Goal: Information Seeking & Learning: Learn about a topic

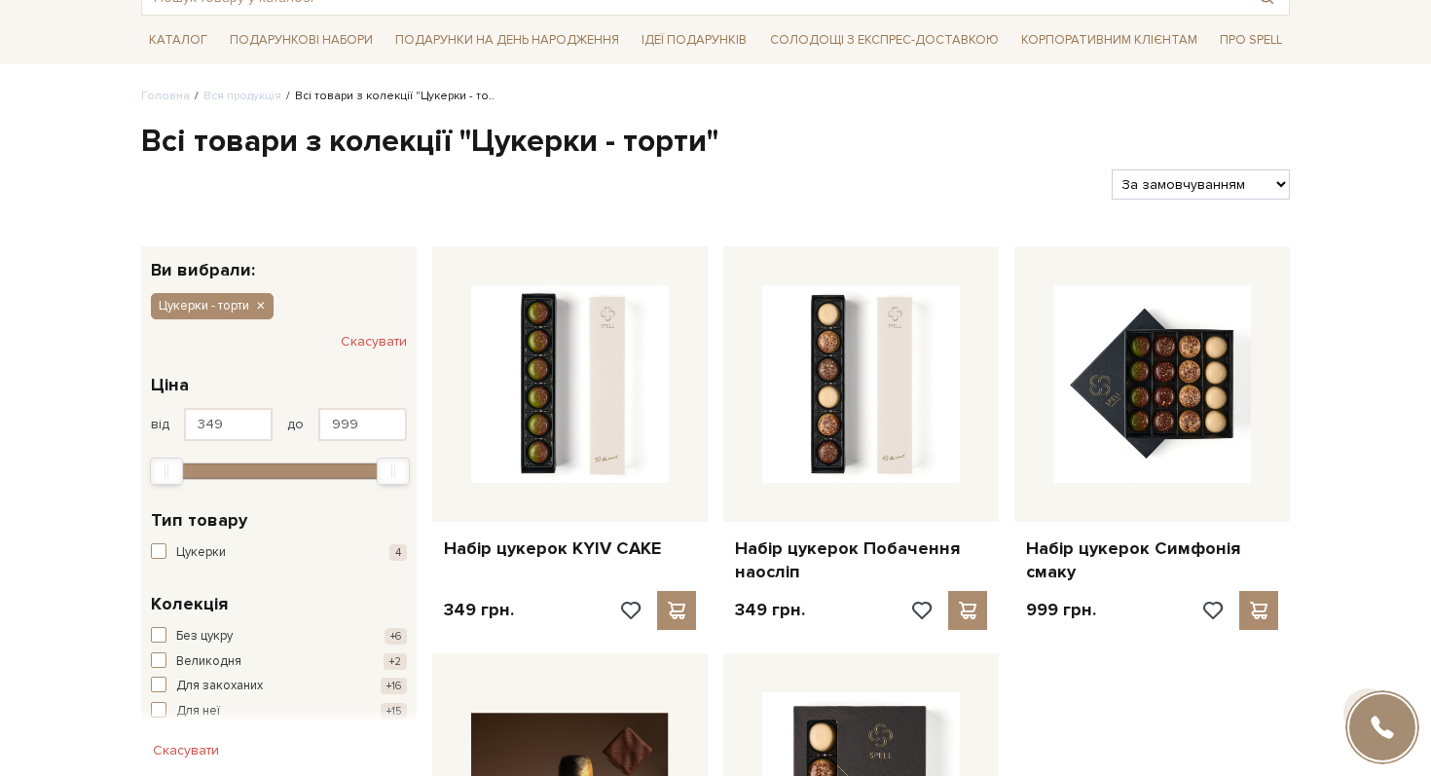
scroll to position [147, 0]
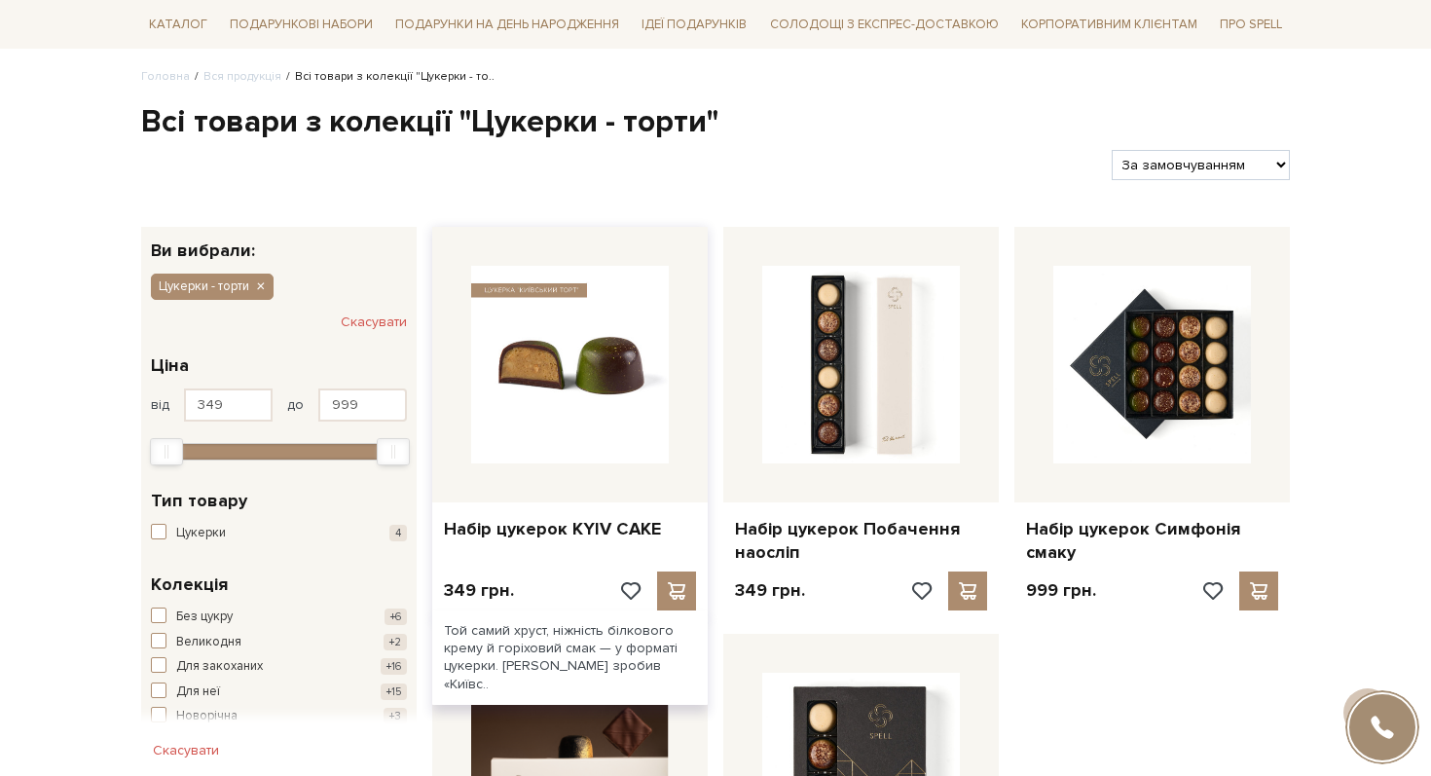
click at [575, 442] on img at bounding box center [570, 365] width 198 height 198
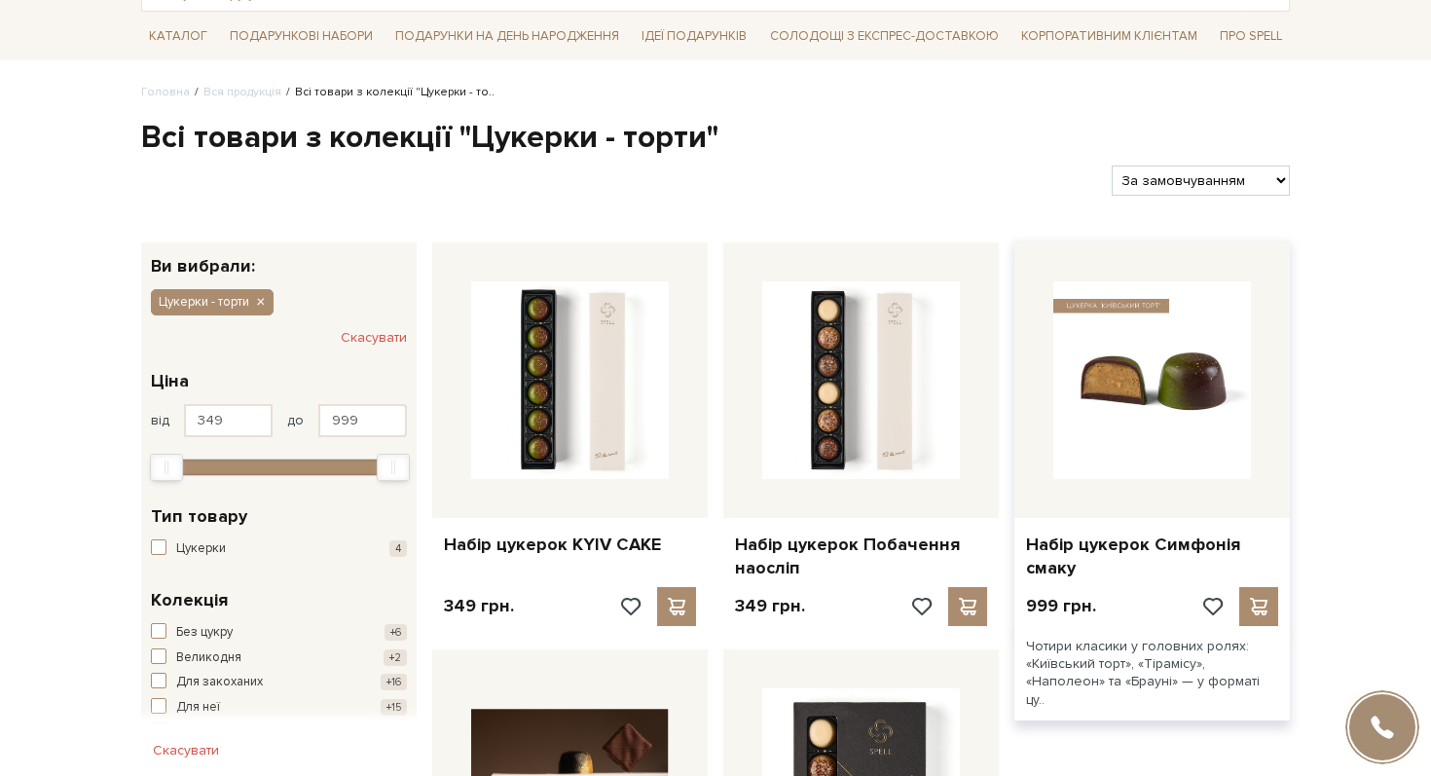
scroll to position [147, 0]
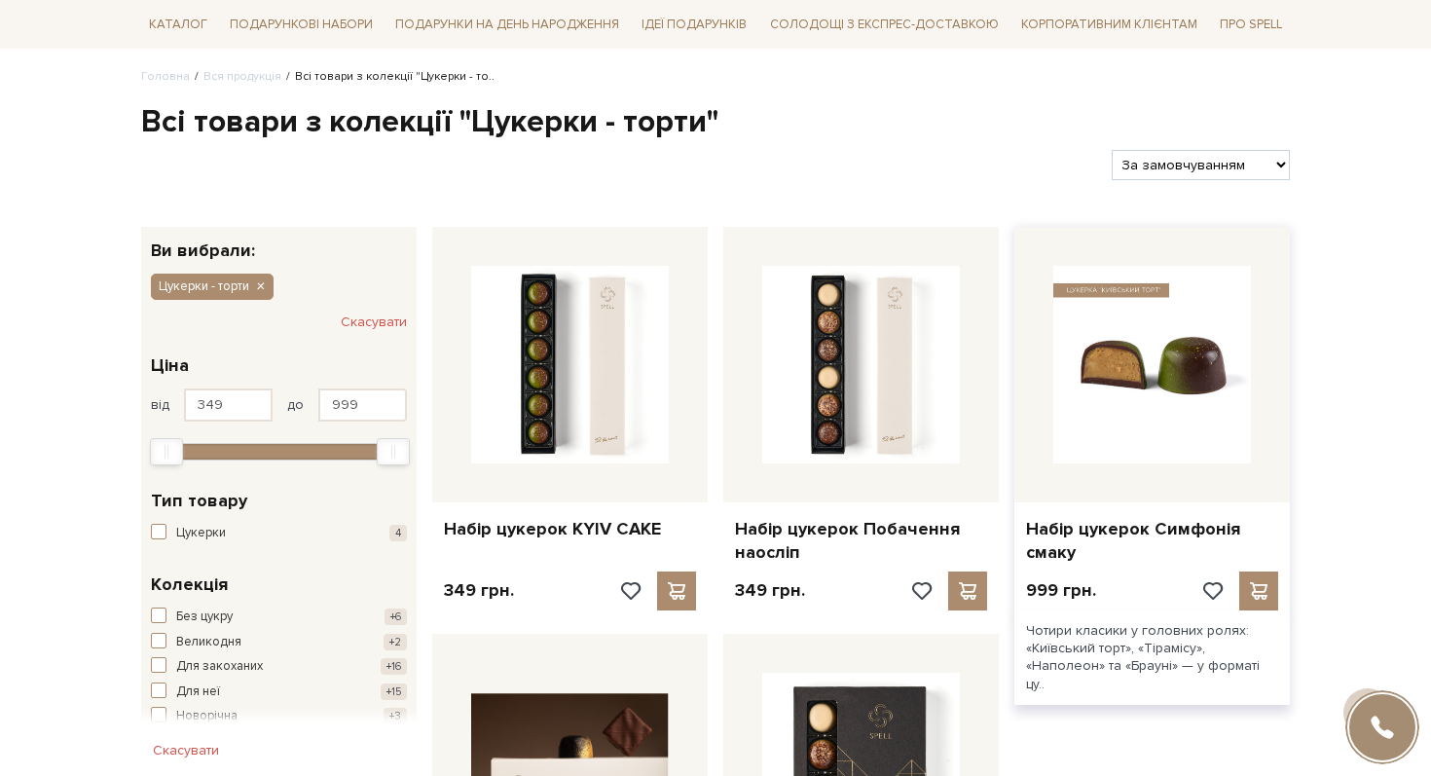
click at [1140, 404] on img at bounding box center [1152, 365] width 198 height 198
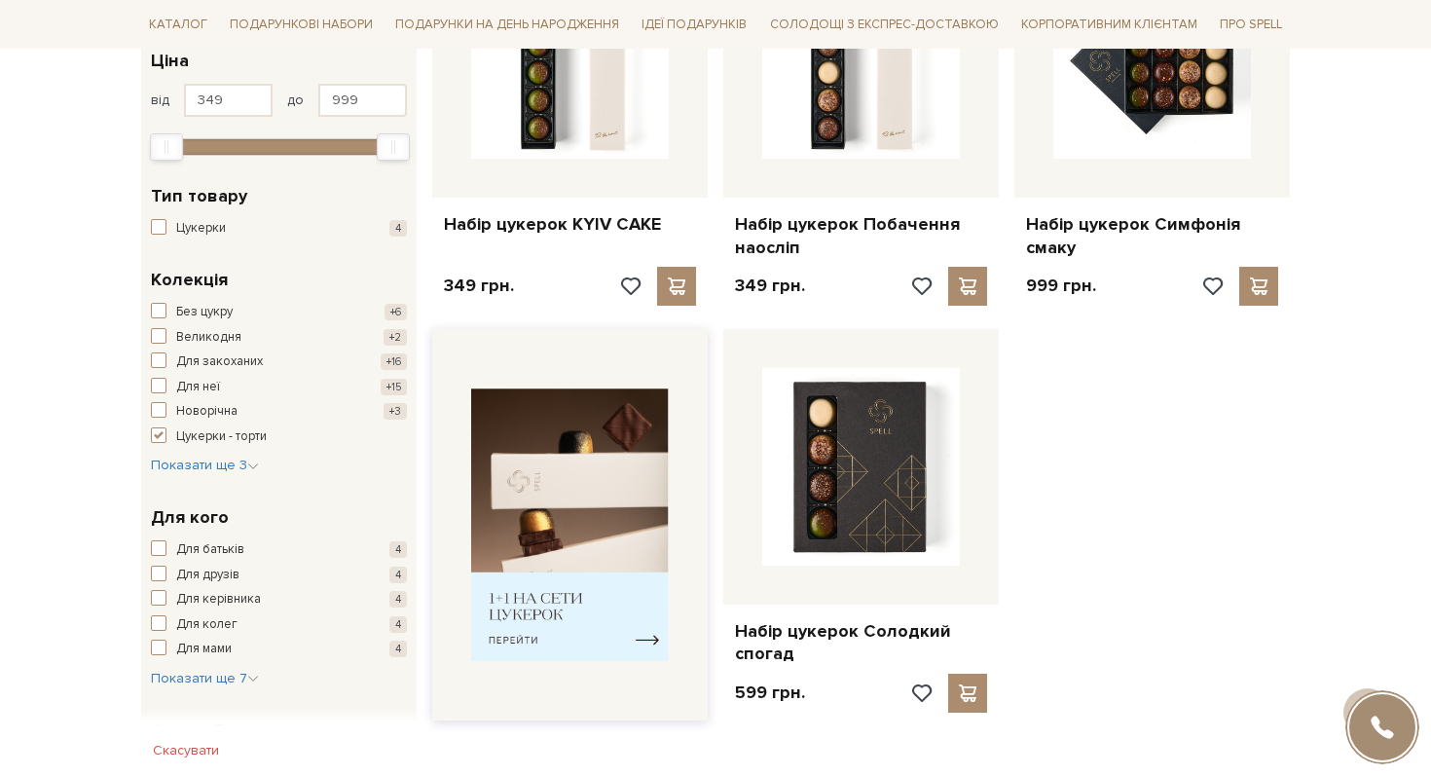
scroll to position [483, 0]
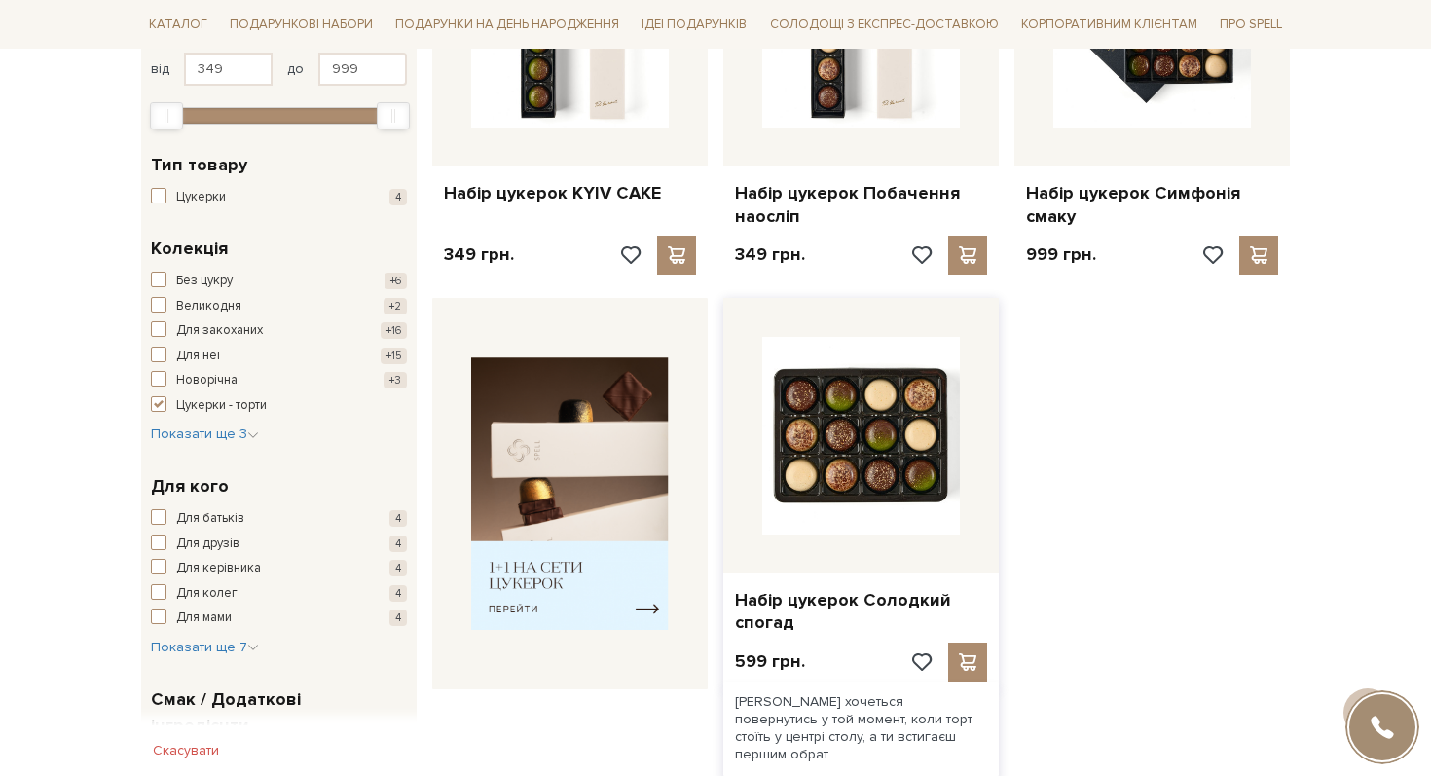
click at [820, 474] on img at bounding box center [861, 436] width 198 height 198
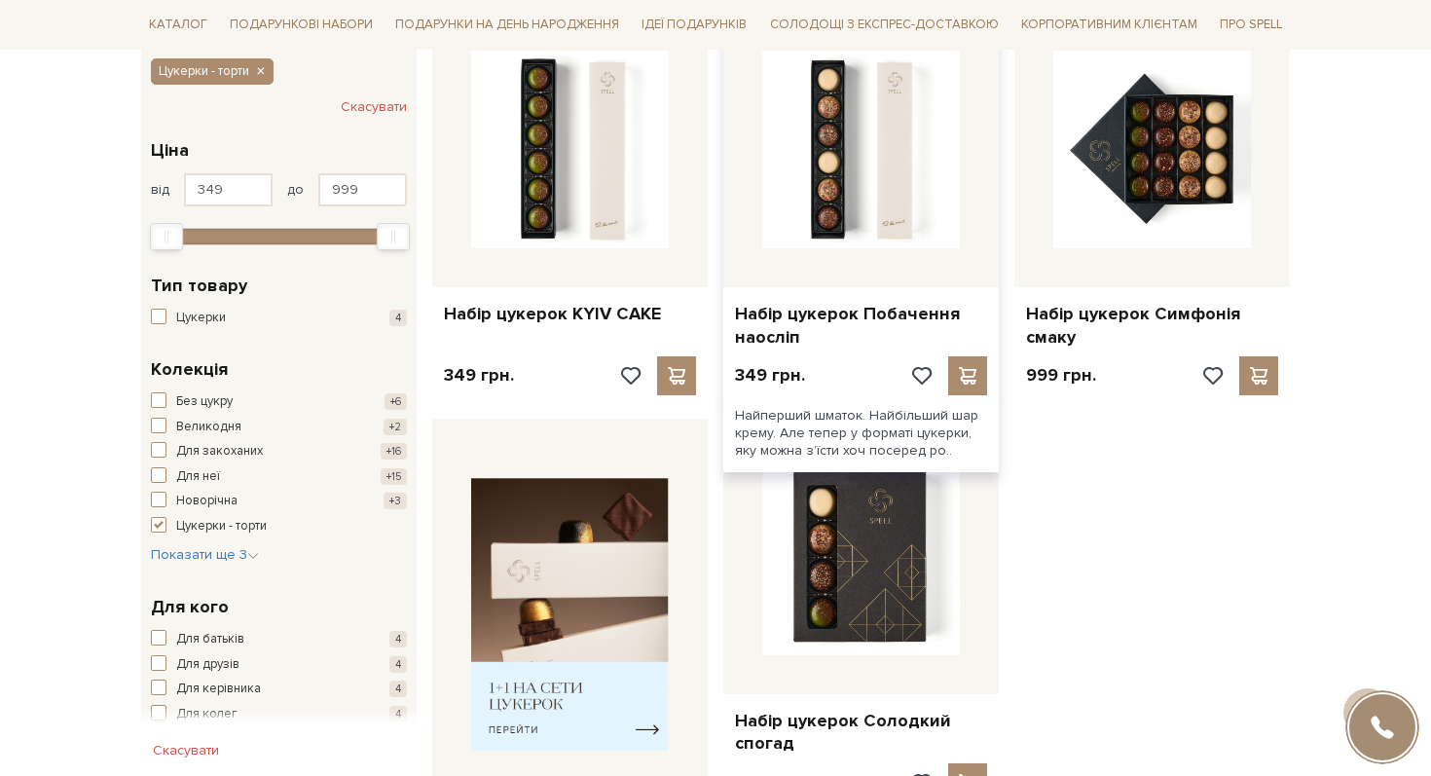
scroll to position [258, 0]
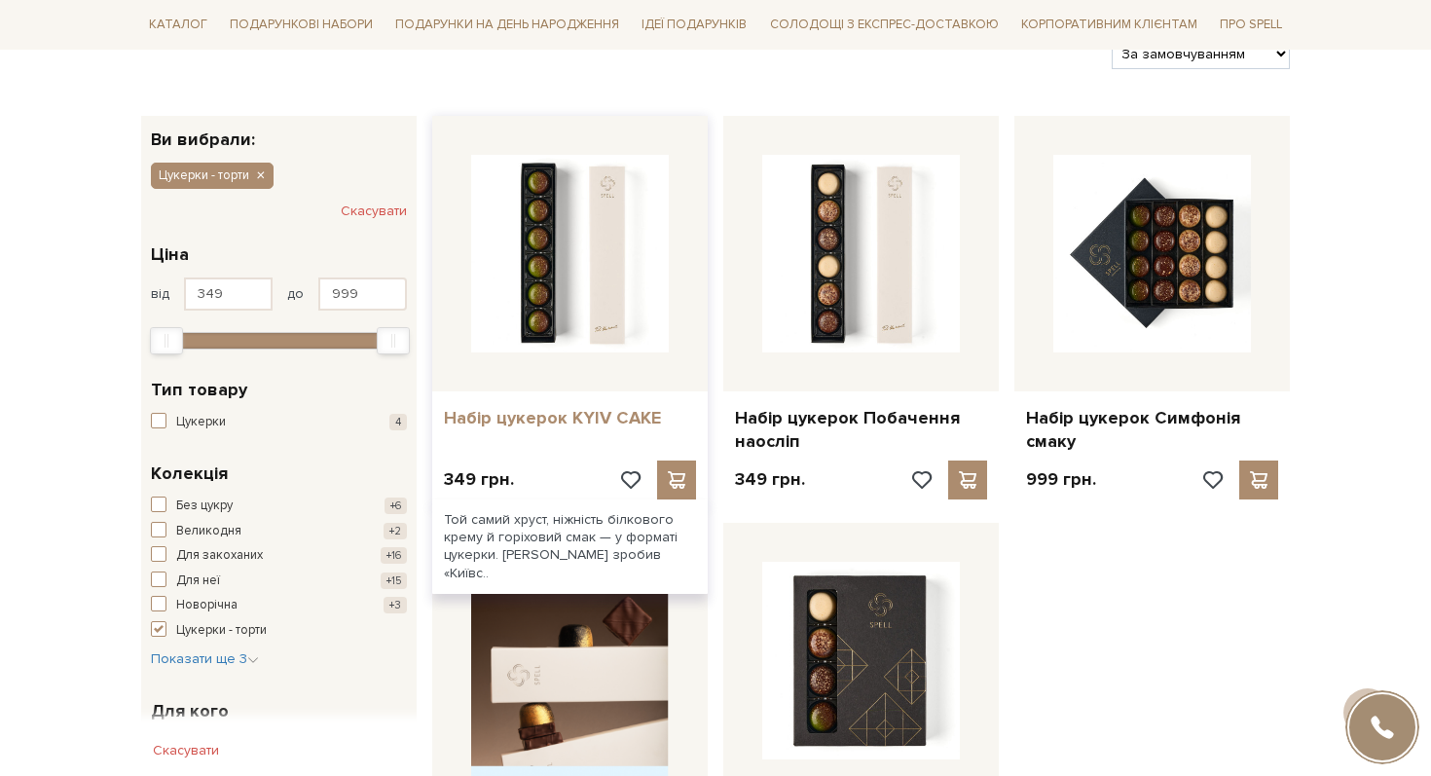
click at [543, 420] on link "Набір цукерок KYIV CAKE" at bounding box center [570, 418] width 252 height 22
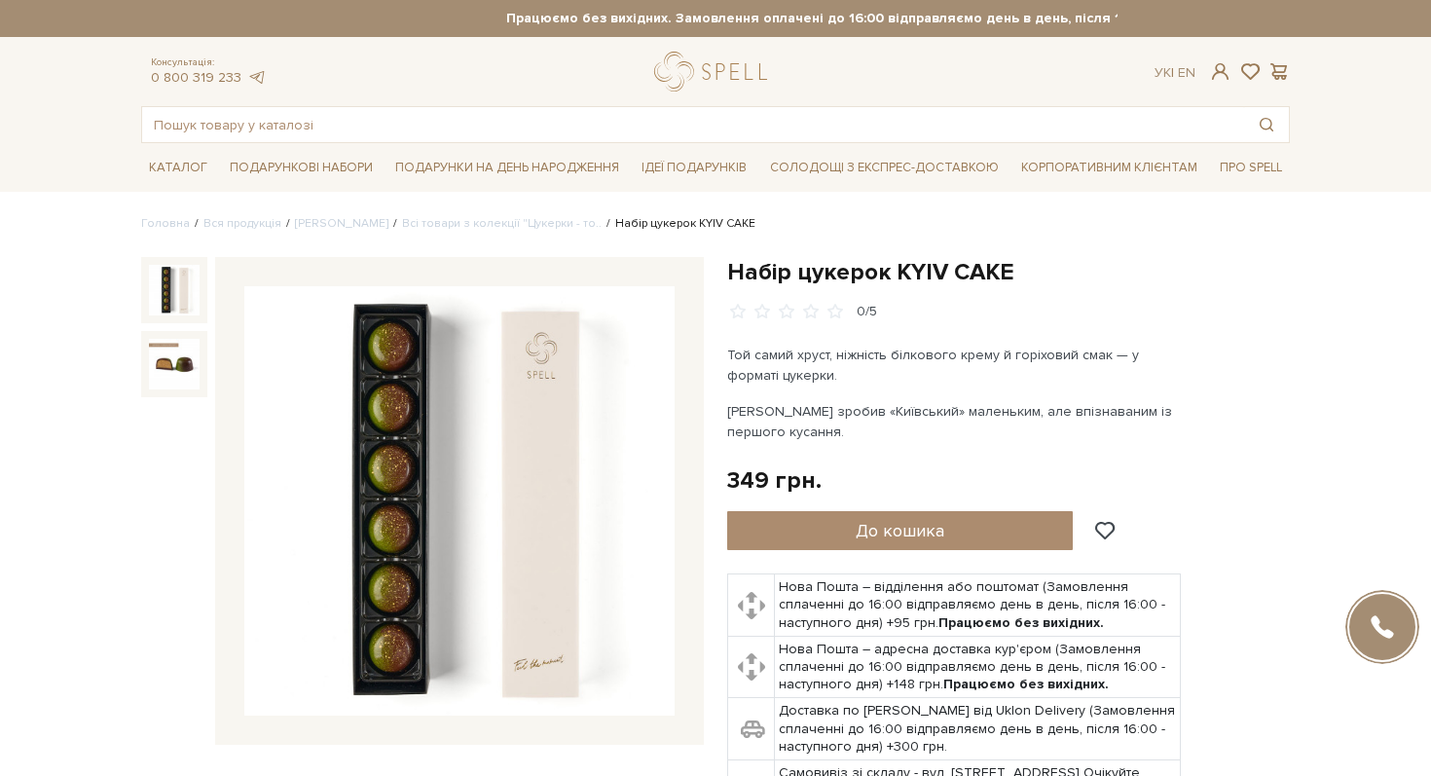
click at [826, 272] on h1 "Набір цукерок KYIV CAKE" at bounding box center [1008, 272] width 563 height 30
copy div "Набір цукерок KYIV CAKE"
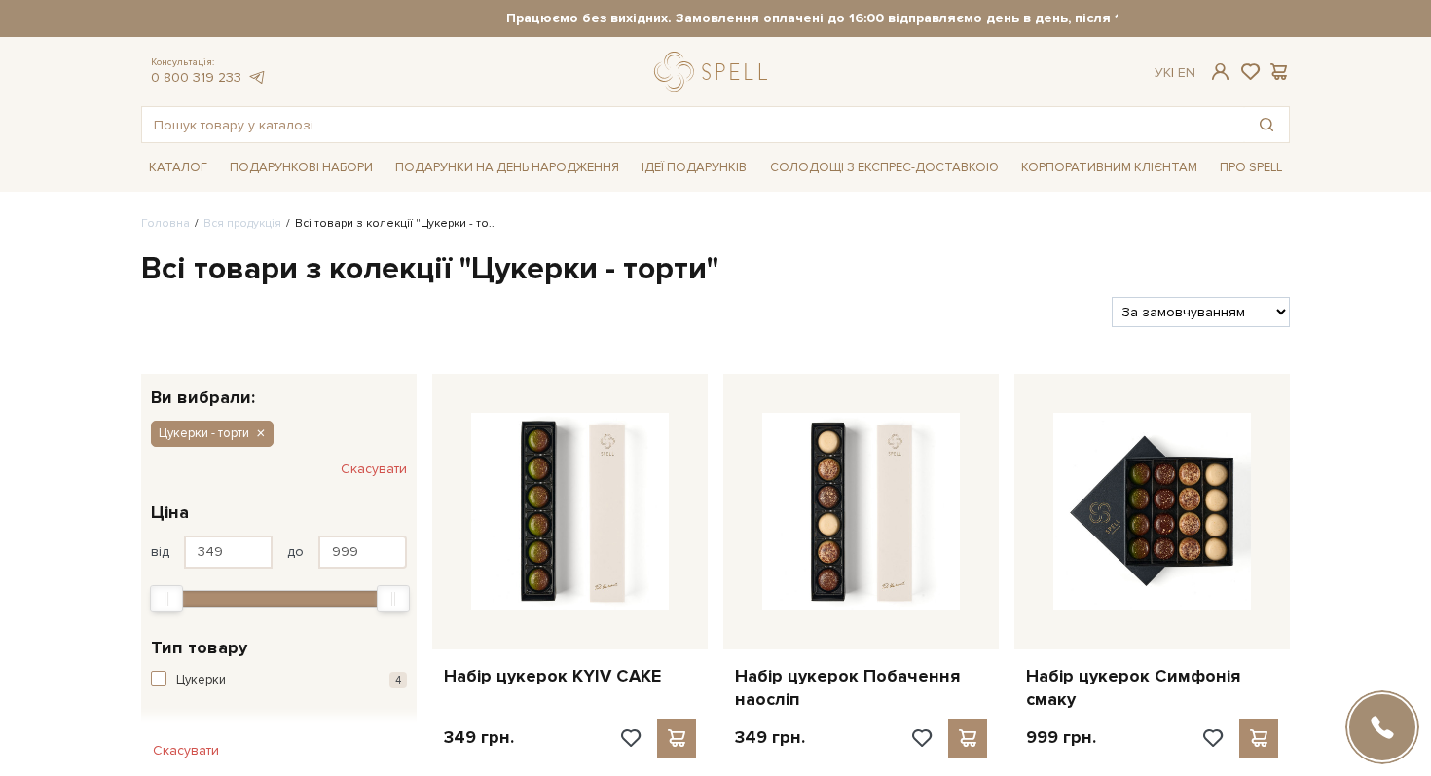
click at [844, 233] on ul "Головна Вся продукція Всі товари з колекції "Цукерки - то.." at bounding box center [715, 224] width 1149 height 18
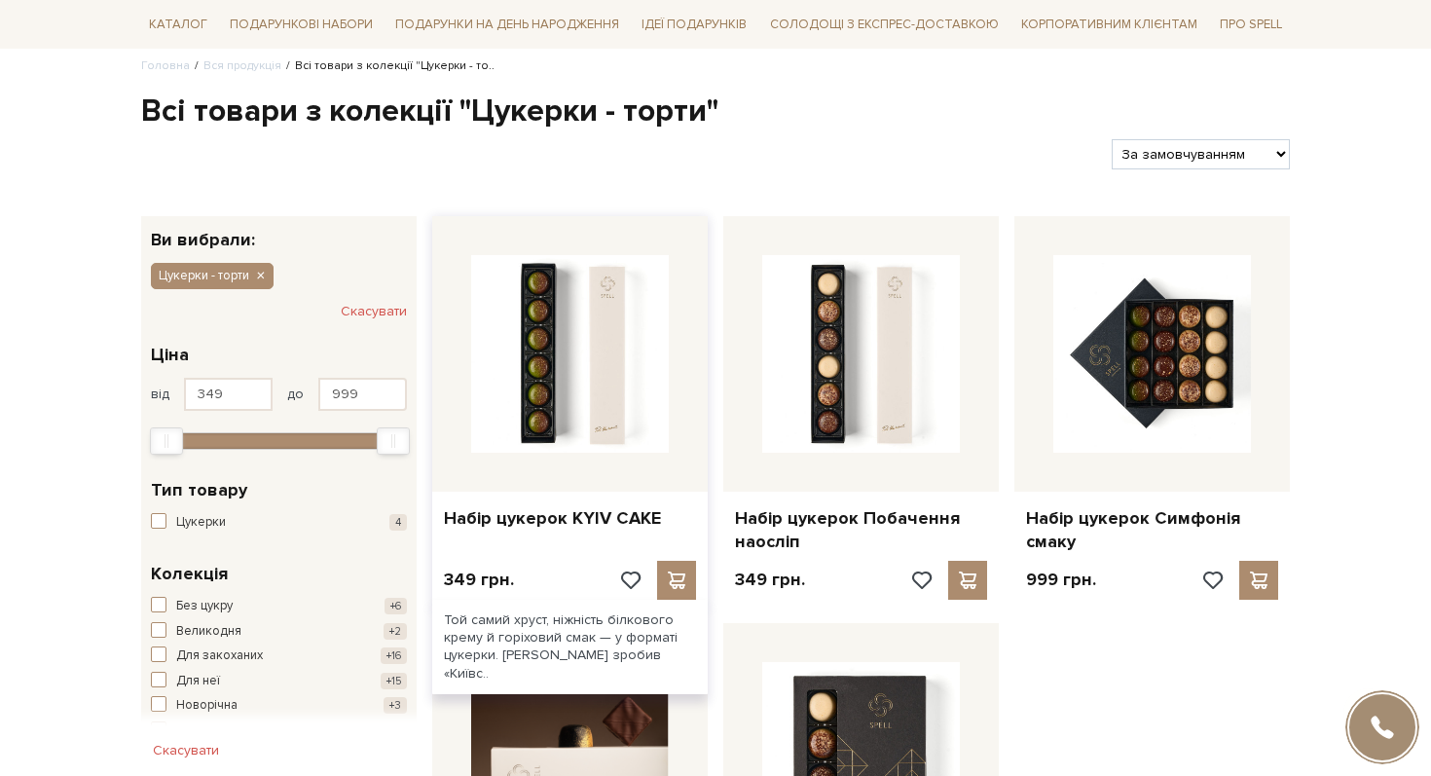
scroll to position [159, 0]
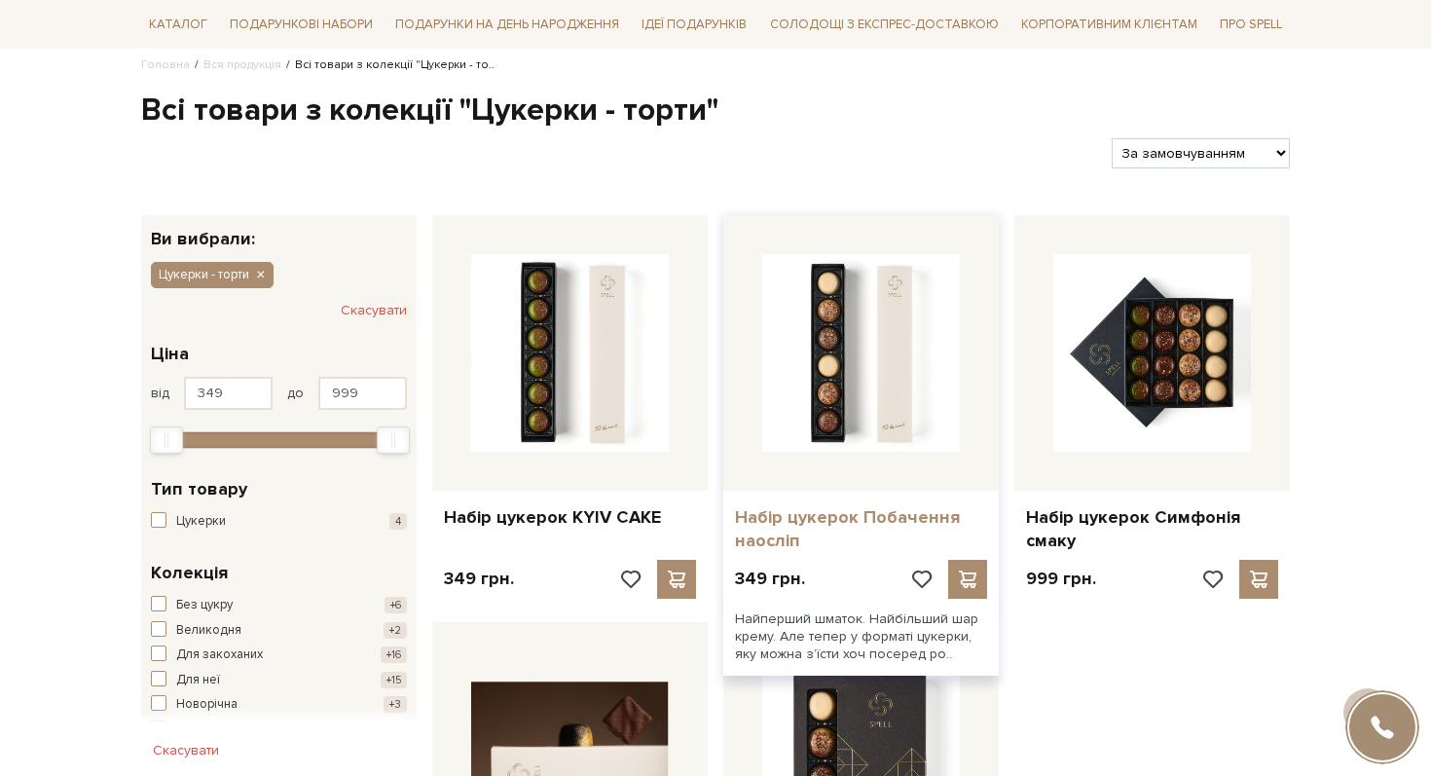
click at [761, 535] on link "Набір цукерок Побачення наосліп" at bounding box center [861, 529] width 252 height 46
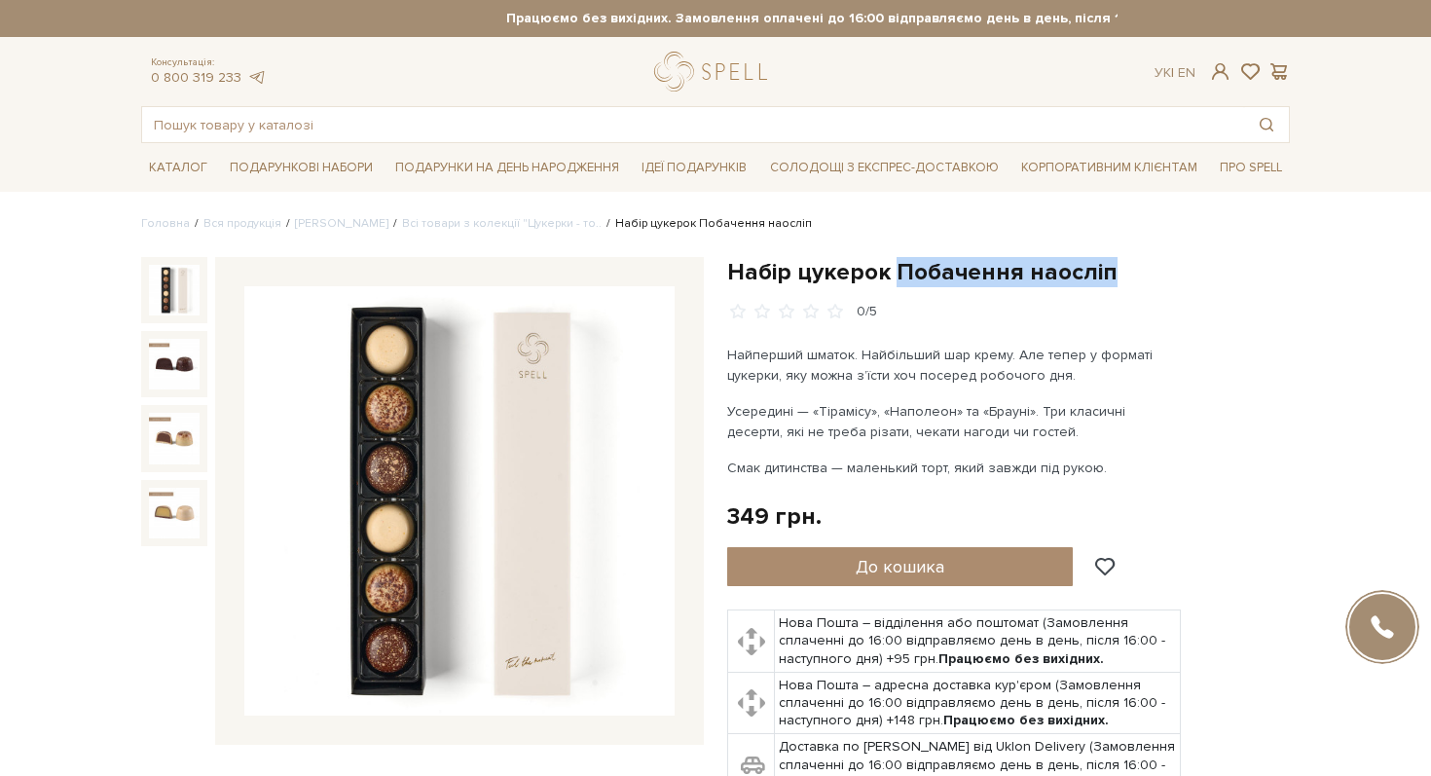
drag, startPoint x: 894, startPoint y: 273, endPoint x: 1133, endPoint y: 273, distance: 239.5
click at [1133, 273] on h1 "Набір цукерок Побачення наосліп" at bounding box center [1008, 272] width 563 height 30
copy h1 "Побачення наосліп"
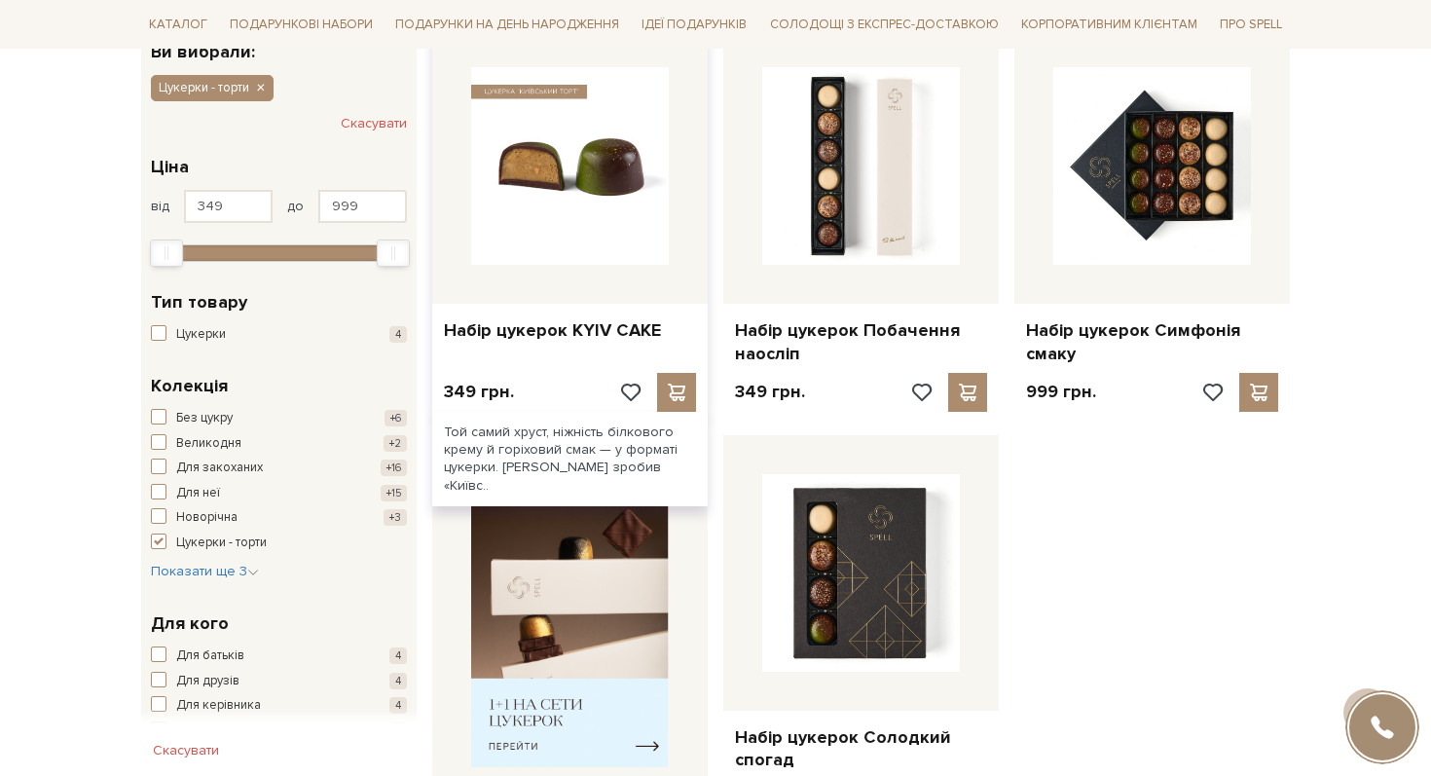
scroll to position [376, 0]
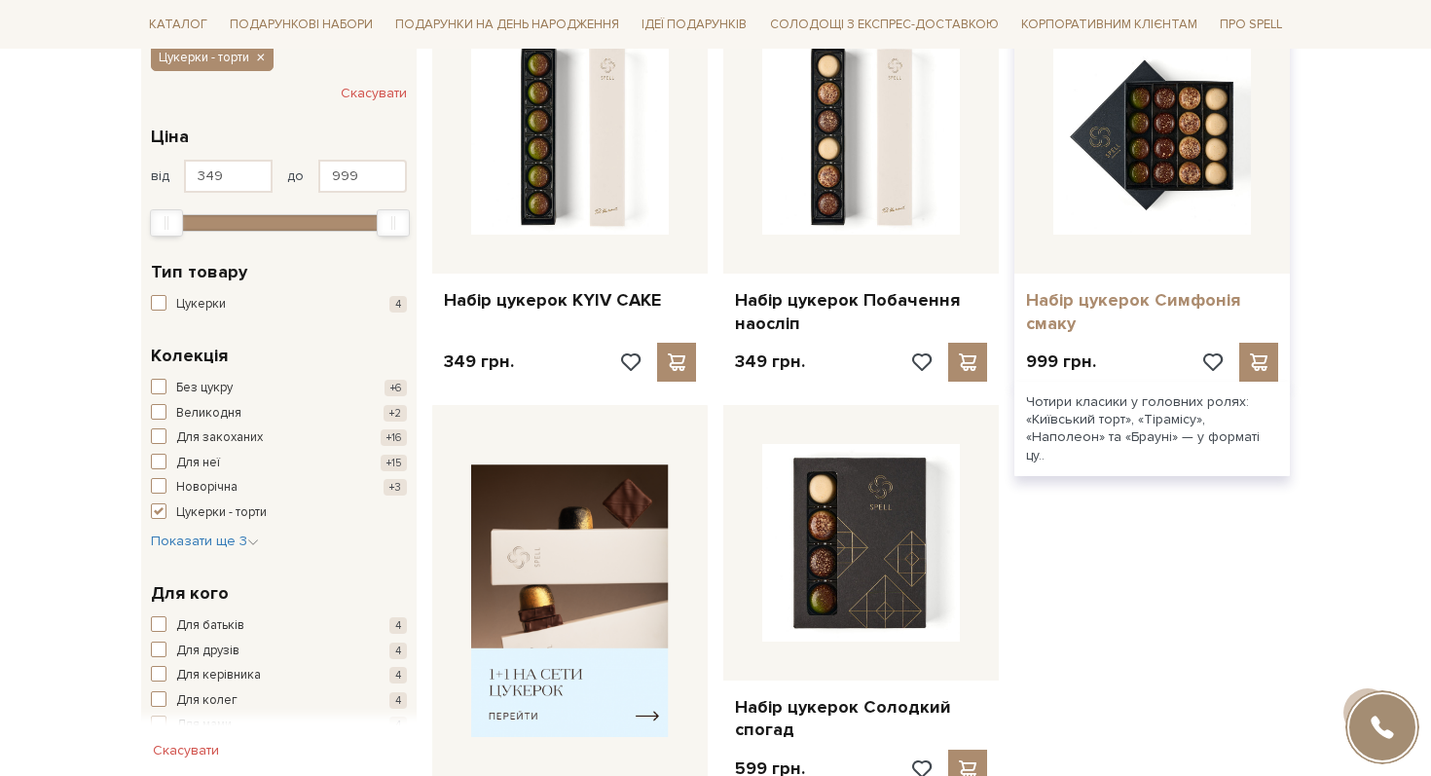
click at [1051, 296] on link "Набір цукерок Симфонія смаку" at bounding box center [1152, 312] width 252 height 46
click at [1053, 340] on div "Набір цукерок Симфонія смаку" at bounding box center [1152, 308] width 276 height 69
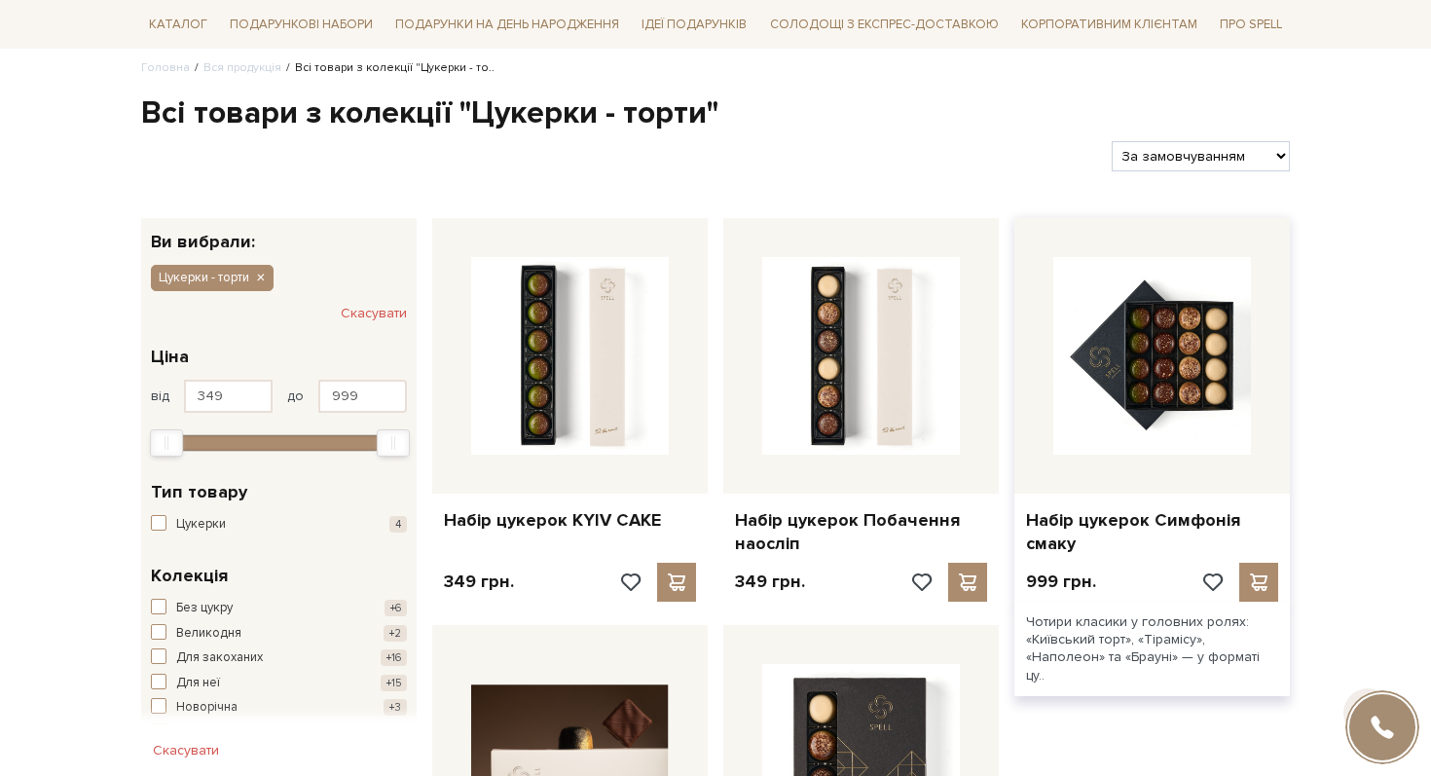
scroll to position [170, 0]
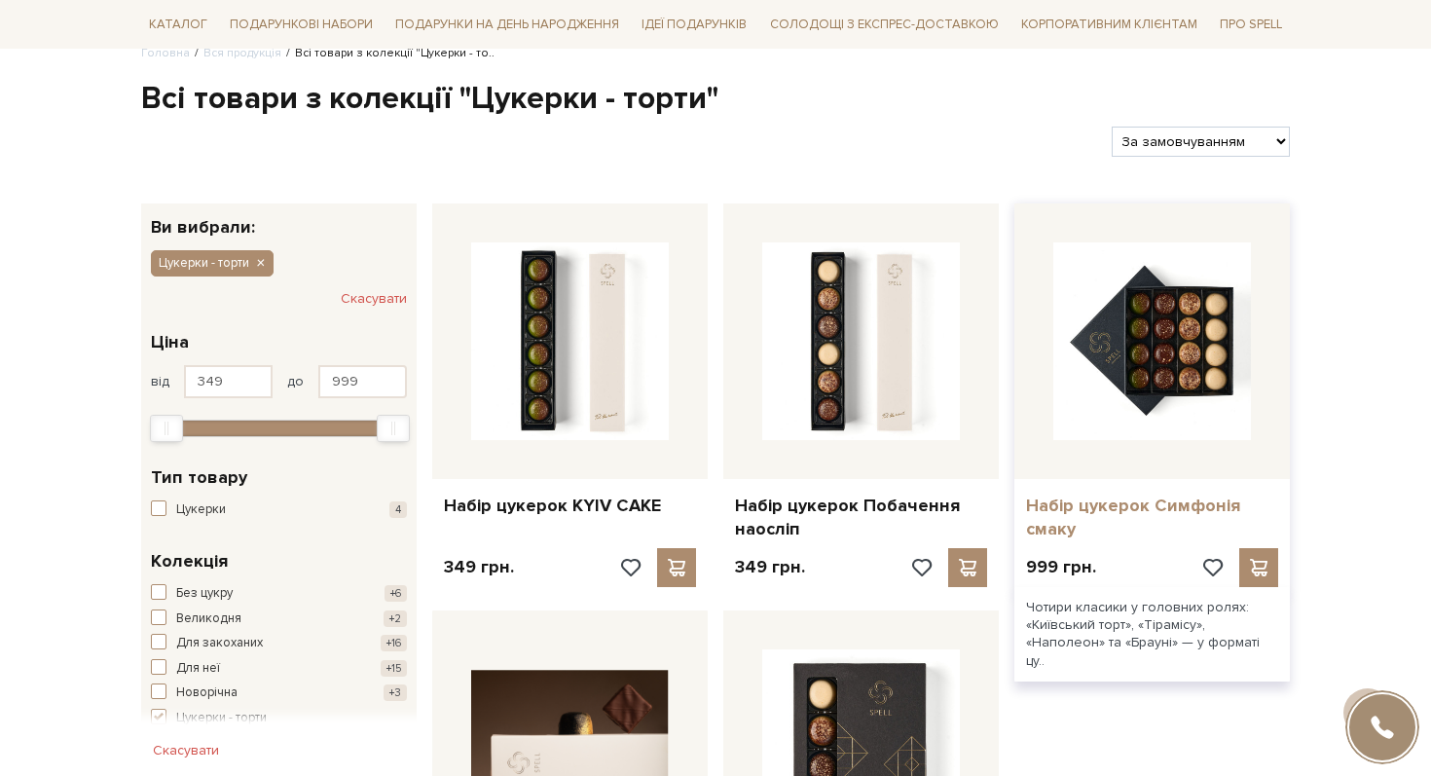
click at [1063, 505] on link "Набір цукерок Симфонія смаку" at bounding box center [1152, 518] width 252 height 46
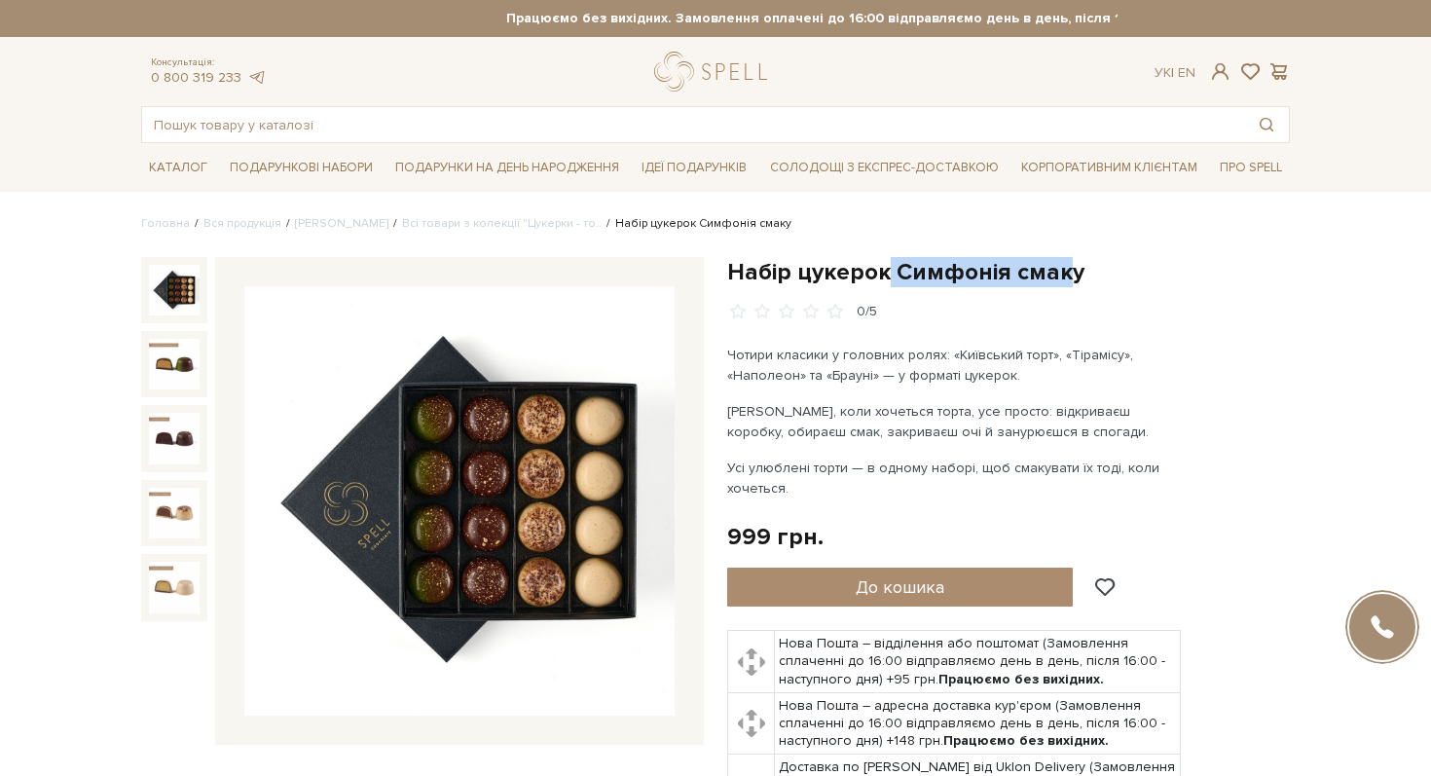
drag, startPoint x: 884, startPoint y: 272, endPoint x: 1069, endPoint y: 267, distance: 185.0
click at [1069, 267] on h1 "Набір цукерок Симфонія смаку" at bounding box center [1008, 272] width 563 height 30
click at [1057, 267] on h1 "Набір цукерок Симфонія смаку" at bounding box center [1008, 272] width 563 height 30
drag, startPoint x: 902, startPoint y: 274, endPoint x: 1051, endPoint y: 273, distance: 149.9
click at [1051, 273] on h1 "Набір цукерок Симфонія смаку" at bounding box center [1008, 272] width 563 height 30
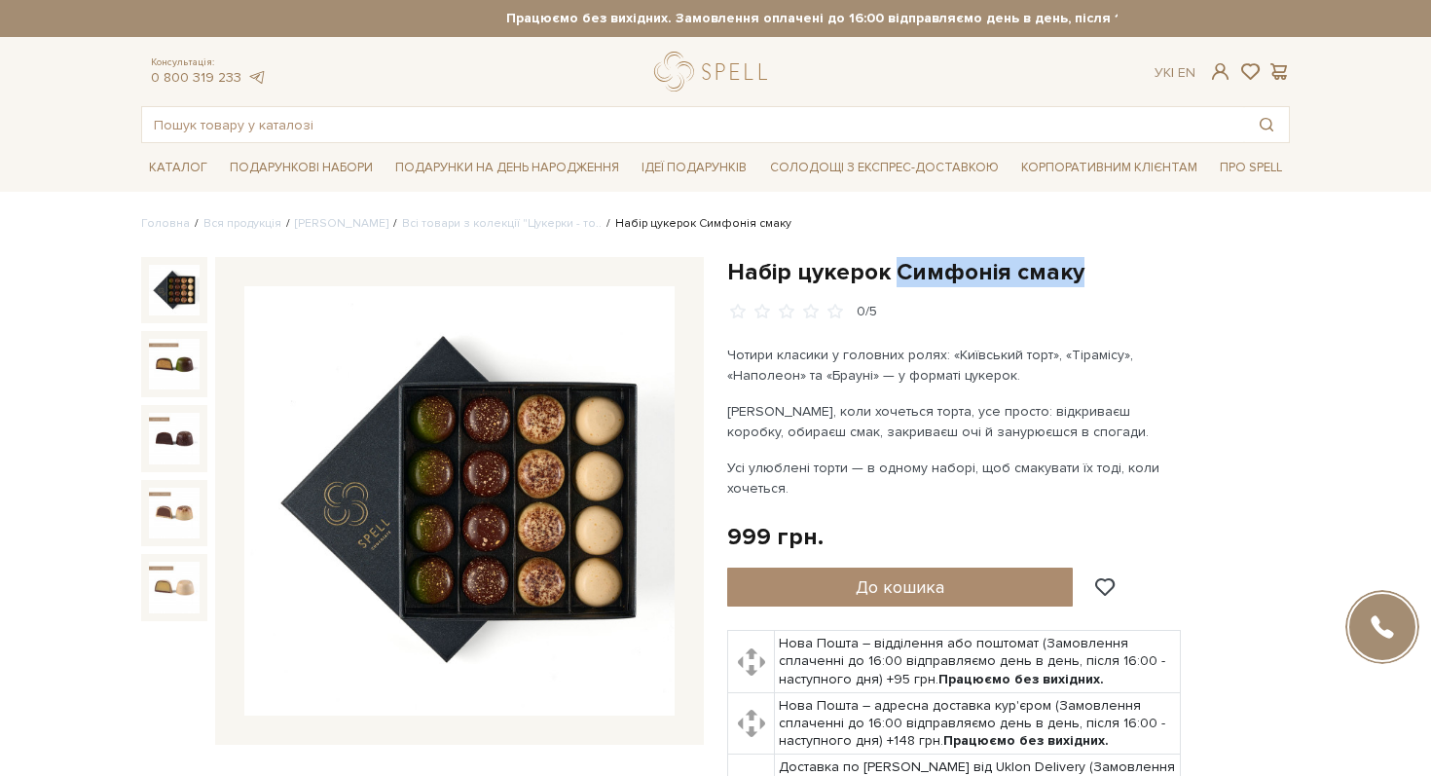
drag, startPoint x: 899, startPoint y: 273, endPoint x: 1198, endPoint y: 273, distance: 298.9
click at [1198, 273] on h1 "Набір цукерок Симфонія смаку" at bounding box center [1008, 272] width 563 height 30
copy h1 "Симфонія смаку"
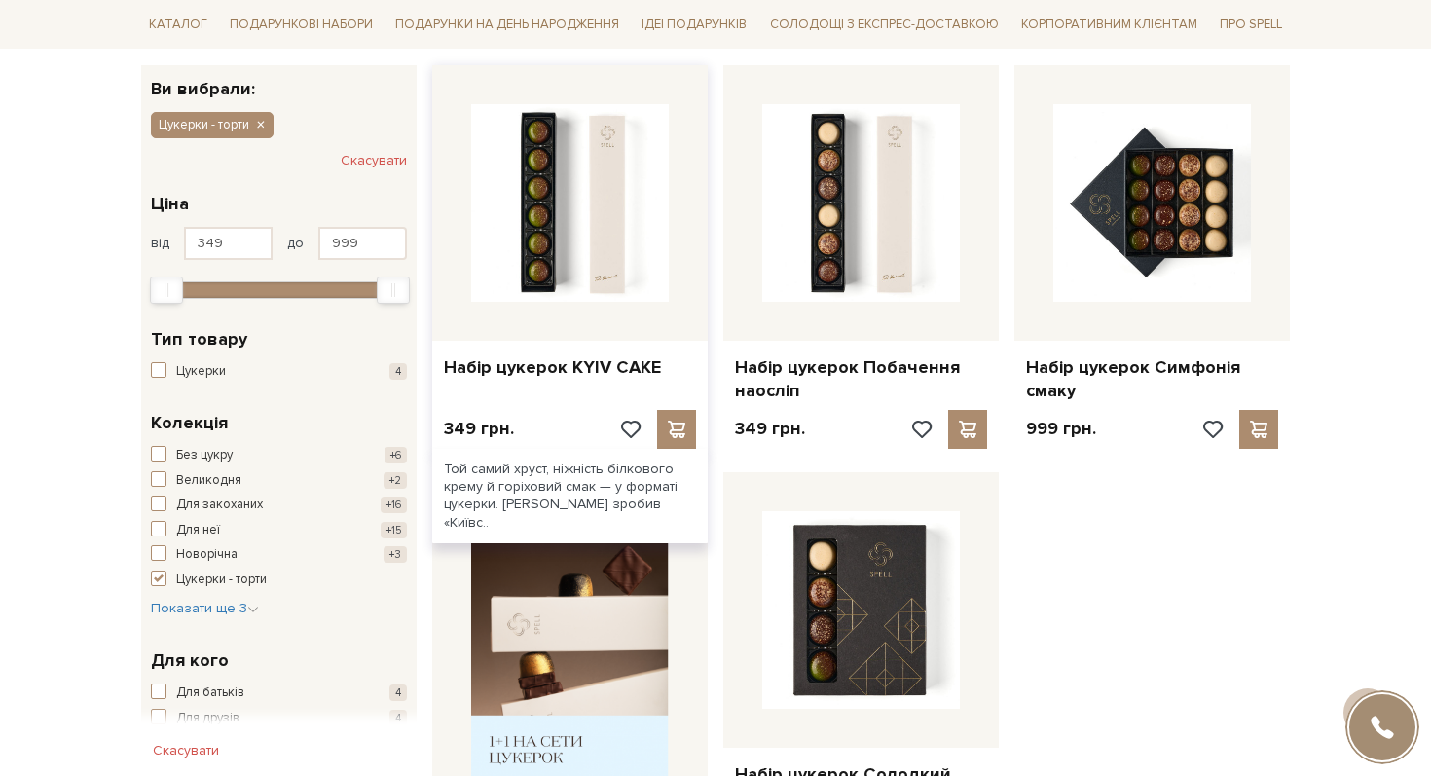
scroll to position [483, 0]
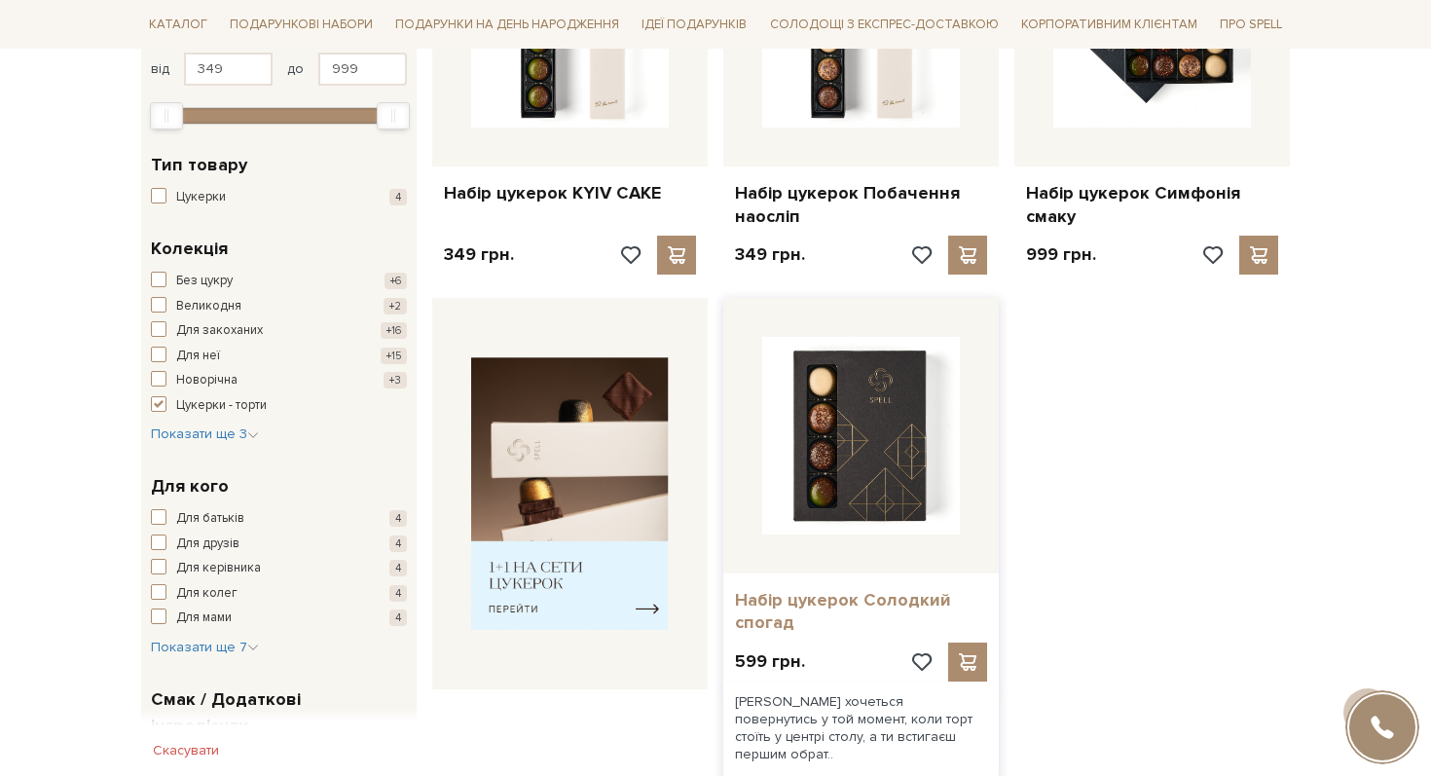
click at [784, 623] on link "Набір цукерок Солодкий спогад" at bounding box center [861, 612] width 252 height 46
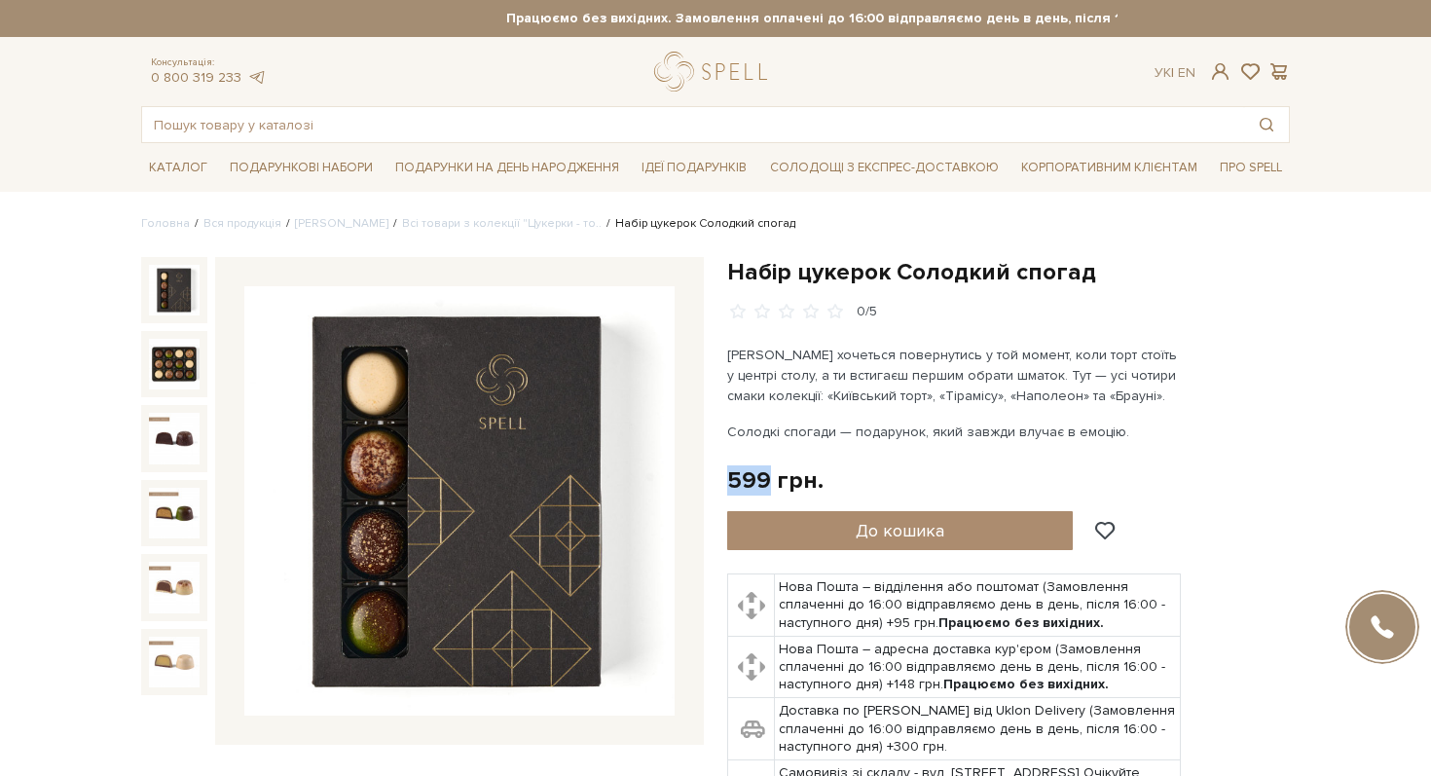
drag, startPoint x: 767, startPoint y: 477, endPoint x: 719, endPoint y: 477, distance: 47.7
click at [719, 477] on div "Набір цукерок Солодкий спогад" at bounding box center [1009, 560] width 586 height 607
drag, startPoint x: 899, startPoint y: 268, endPoint x: 1187, endPoint y: 268, distance: 288.2
click at [1187, 268] on h1 "Набір цукерок Солодкий спогад" at bounding box center [1008, 272] width 563 height 30
copy h1 "Солодкий спогад"
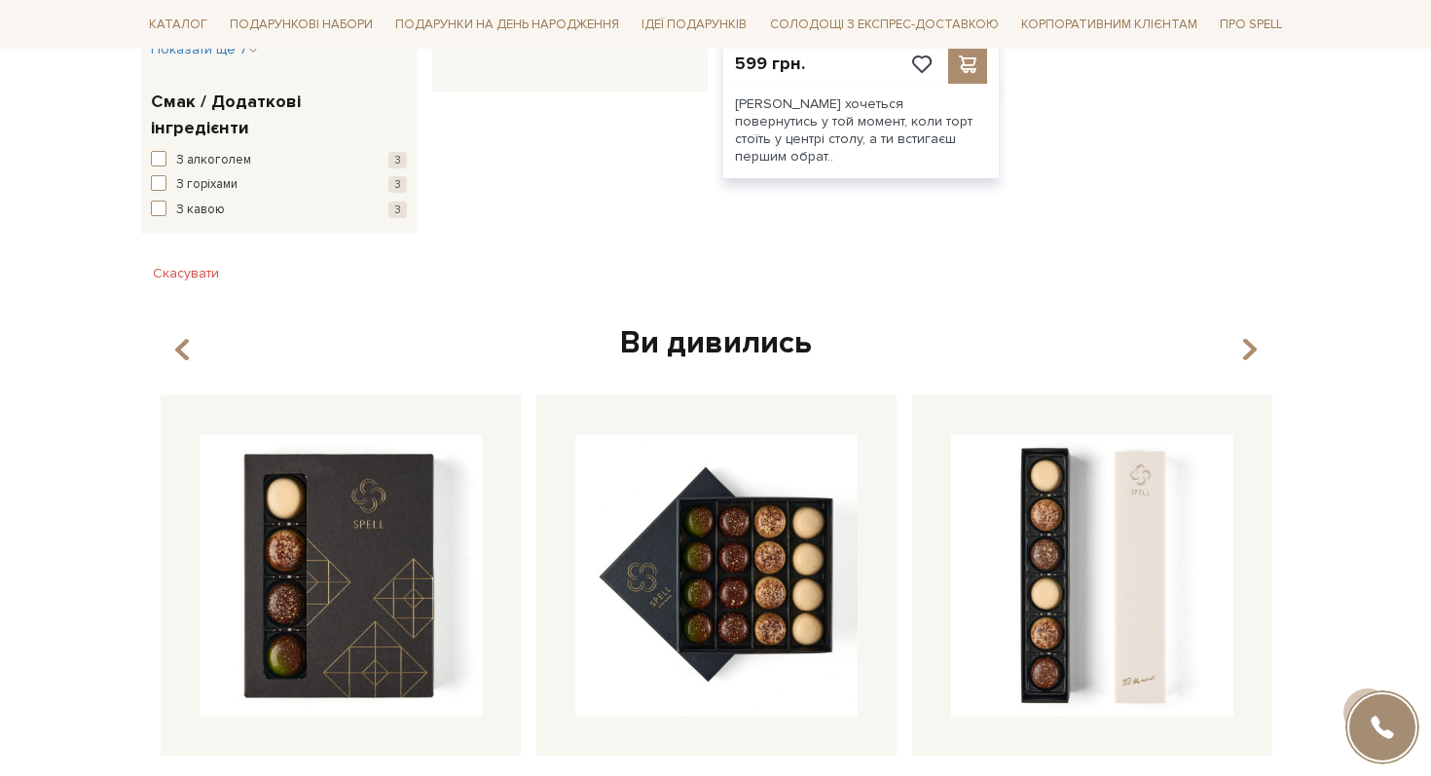
scroll to position [1607, 0]
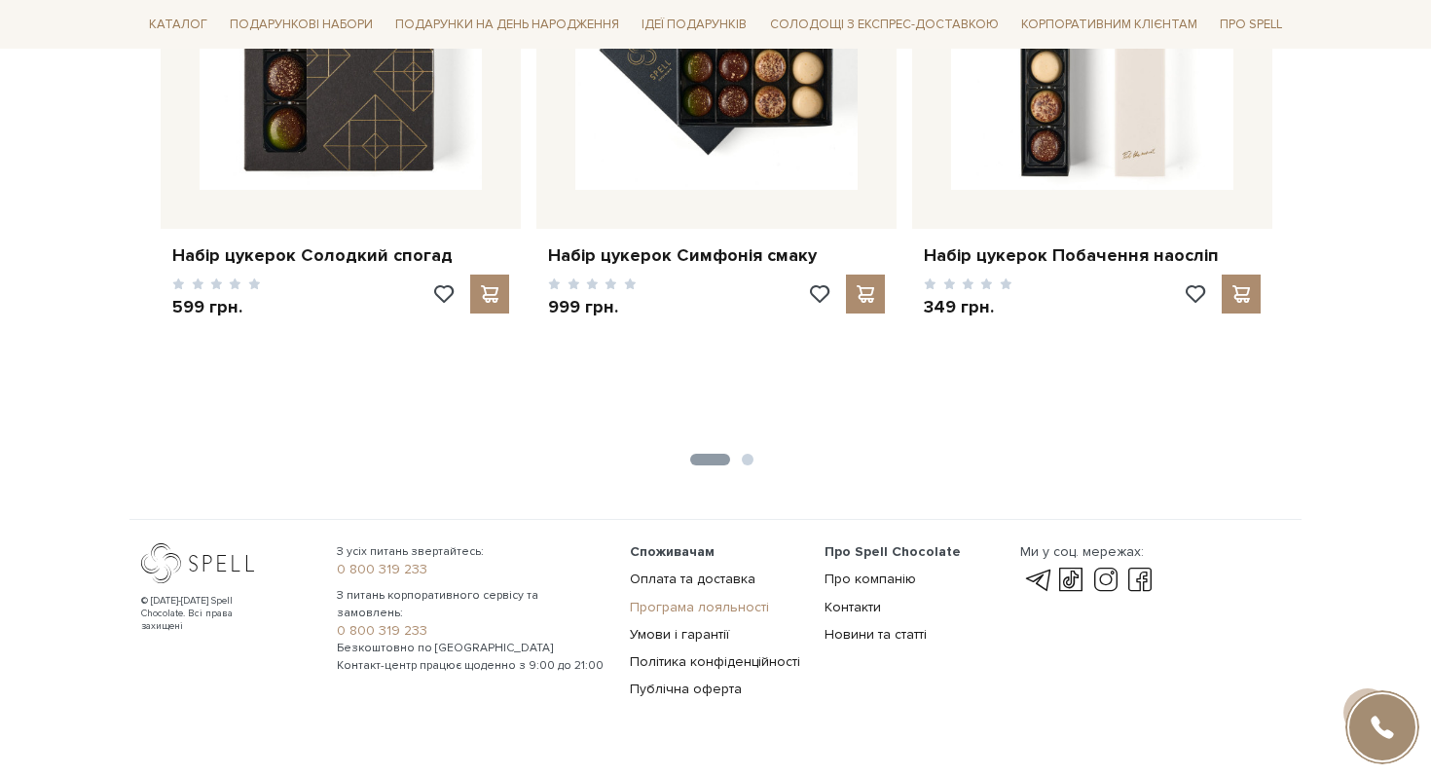
click at [675, 599] on link "Програма лояльності" at bounding box center [699, 607] width 139 height 17
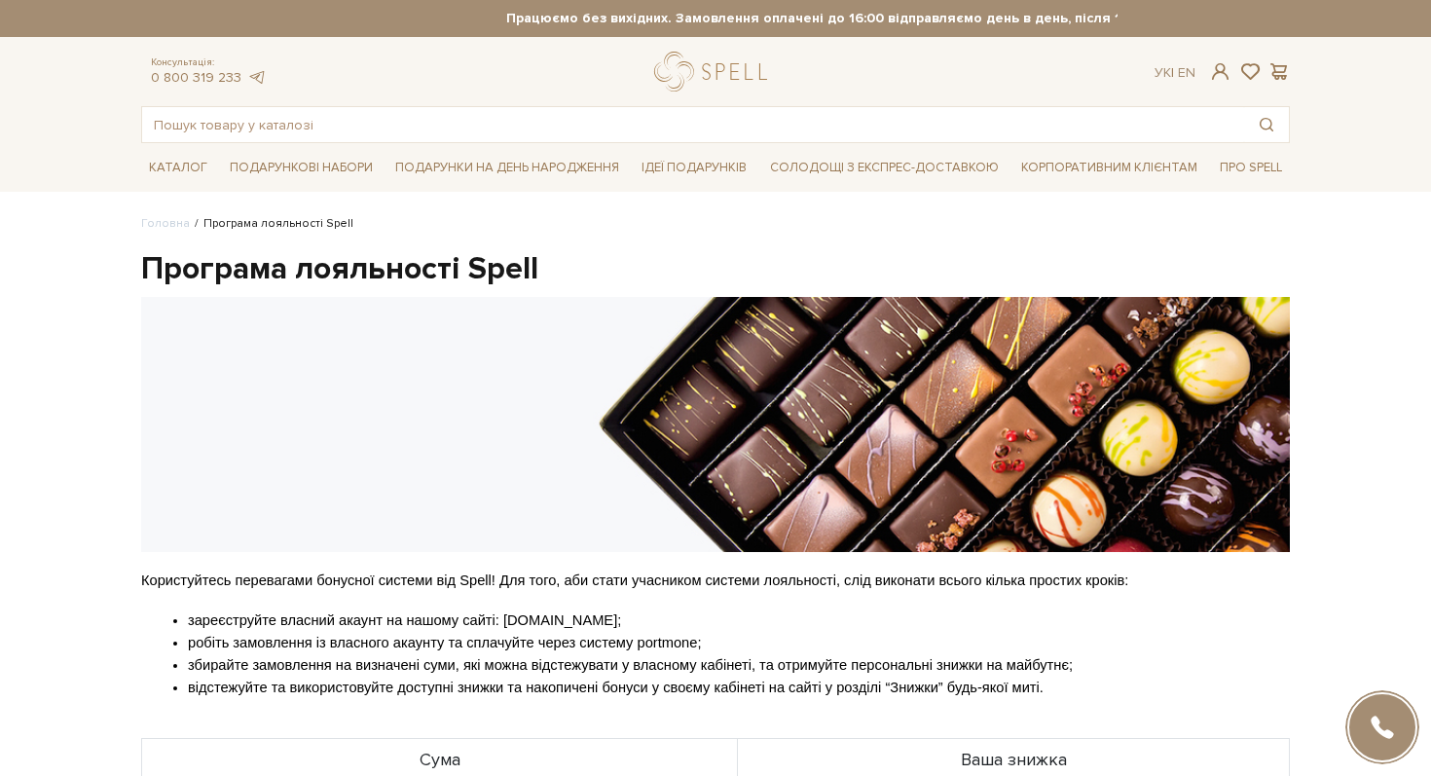
scroll to position [1, 0]
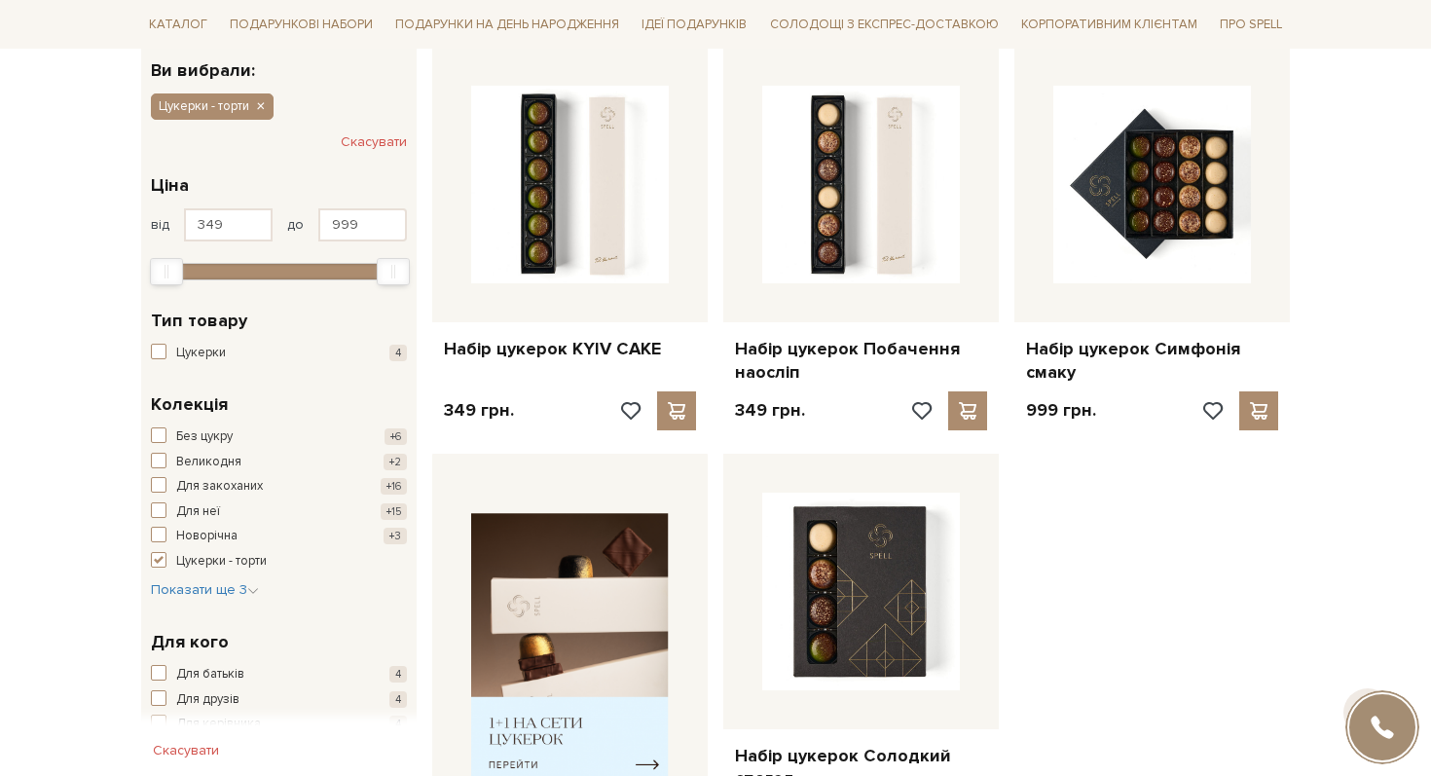
scroll to position [345, 0]
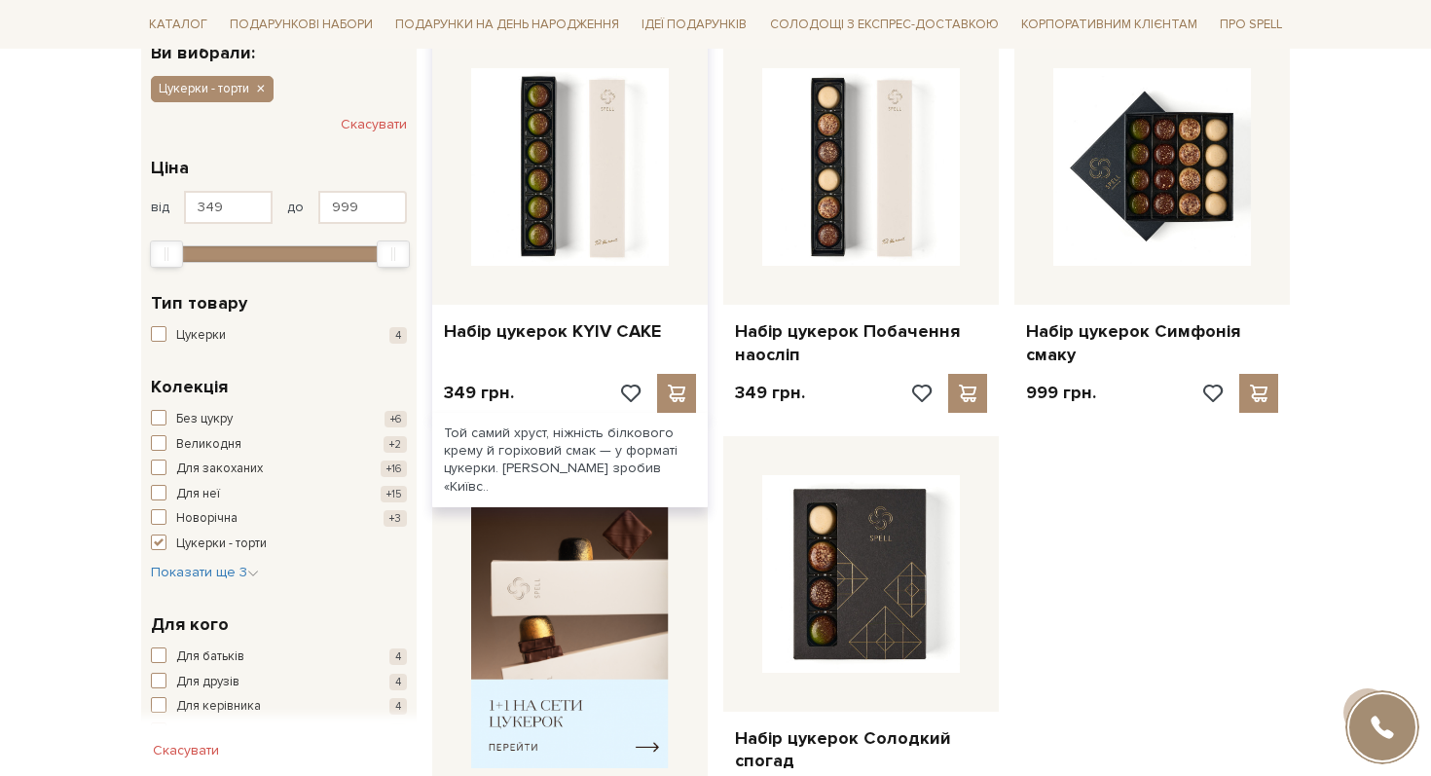
click at [565, 343] on div "Набір цукерок KYIV CAKE" at bounding box center [570, 328] width 276 height 46
click at [556, 330] on link "Набір цукерок KYIV CAKE" at bounding box center [570, 331] width 252 height 22
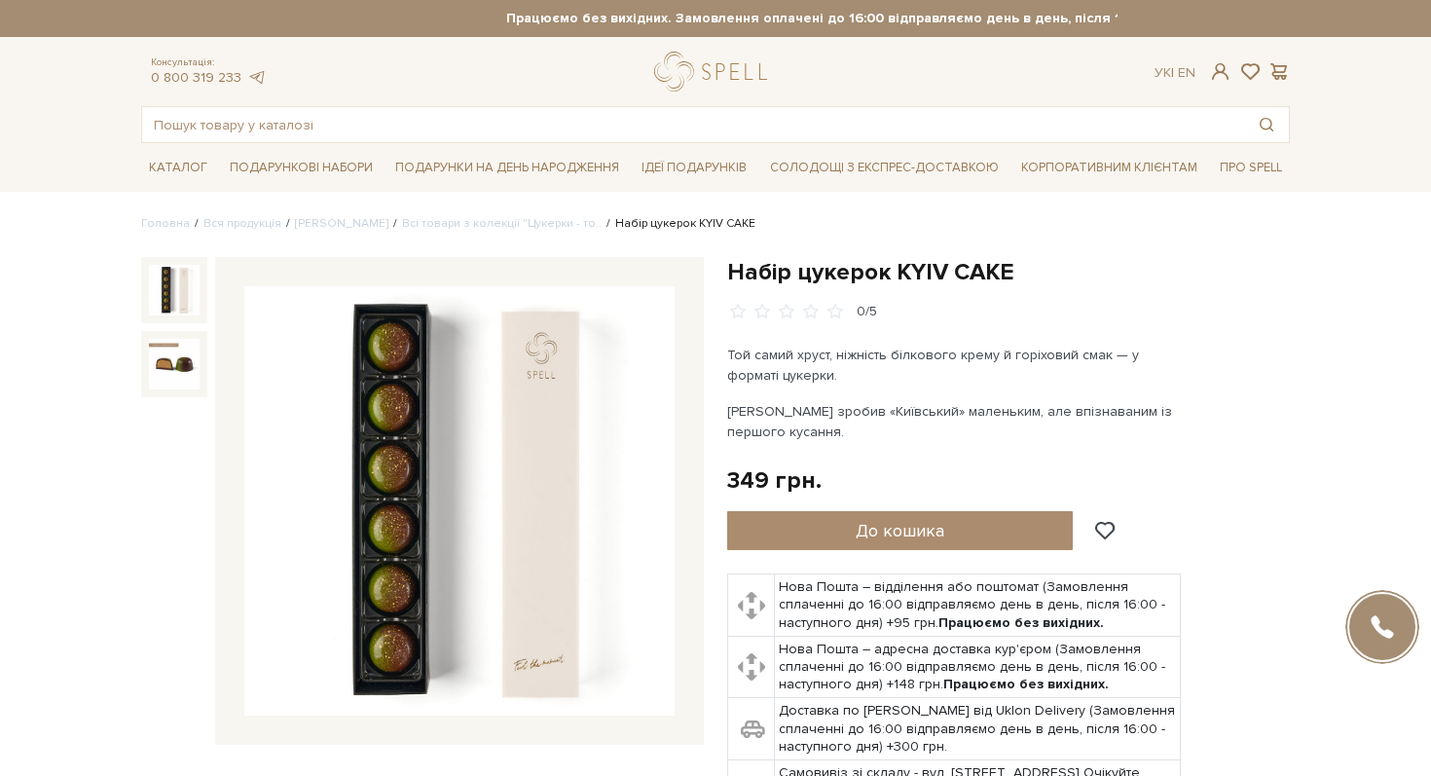
click at [861, 259] on h1 "Набір цукерок KYIV CAKE" at bounding box center [1008, 272] width 563 height 30
copy div "Набір цукерок KYIV CAKE"
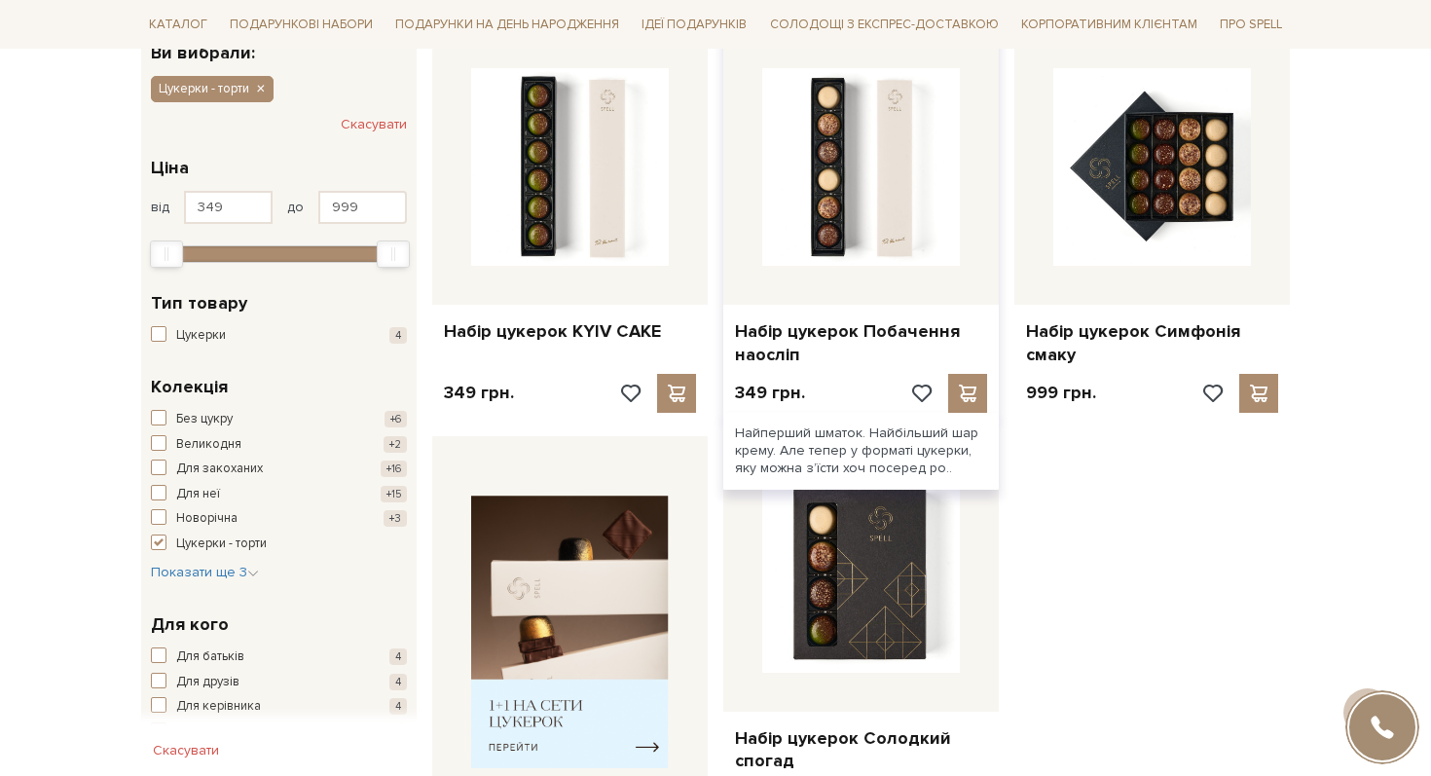
click at [798, 315] on div "Набір цукерок Побачення наосліп" at bounding box center [861, 339] width 276 height 69
click at [764, 338] on link "Набір цукерок Побачення наосліп" at bounding box center [861, 343] width 252 height 46
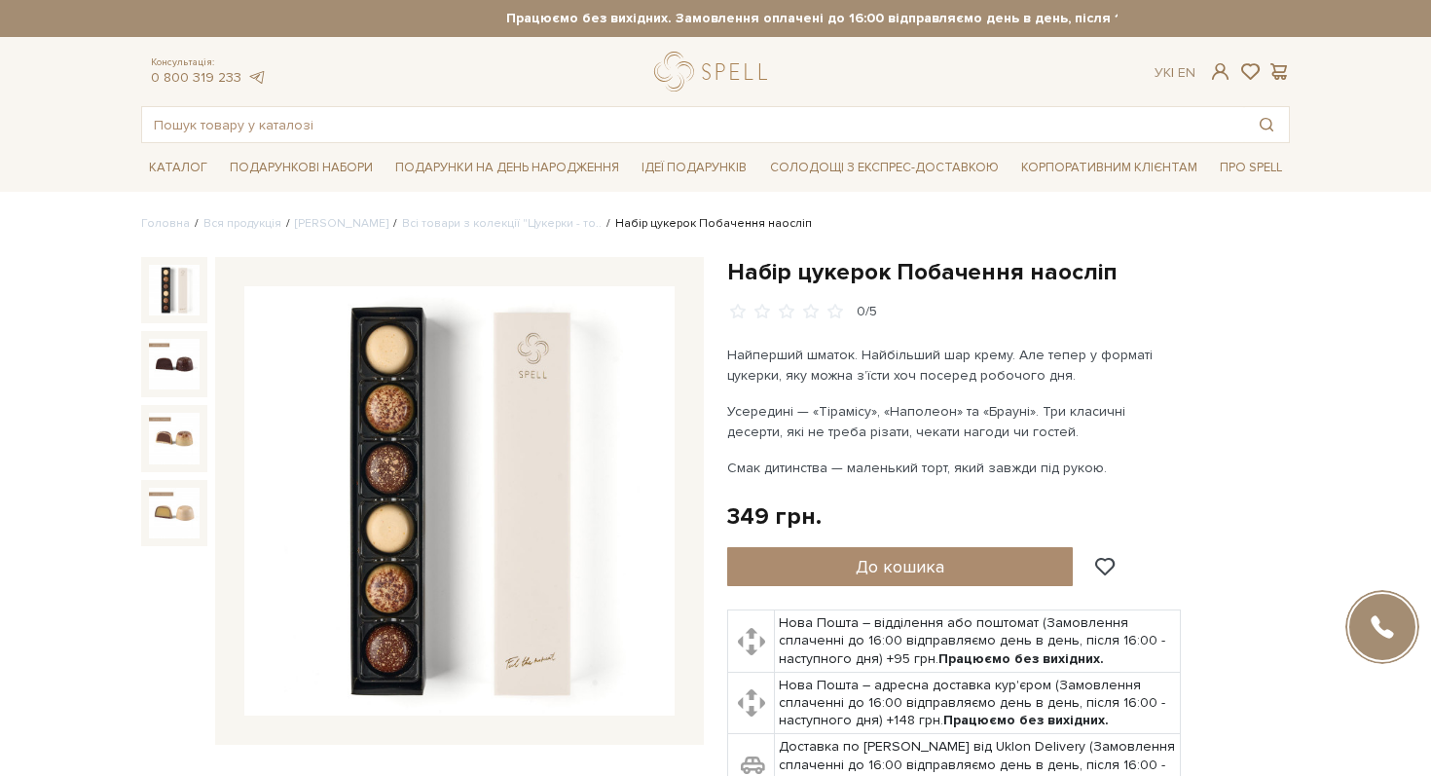
click at [883, 266] on h1 "Набір цукерок Побачення наосліп" at bounding box center [1008, 272] width 563 height 30
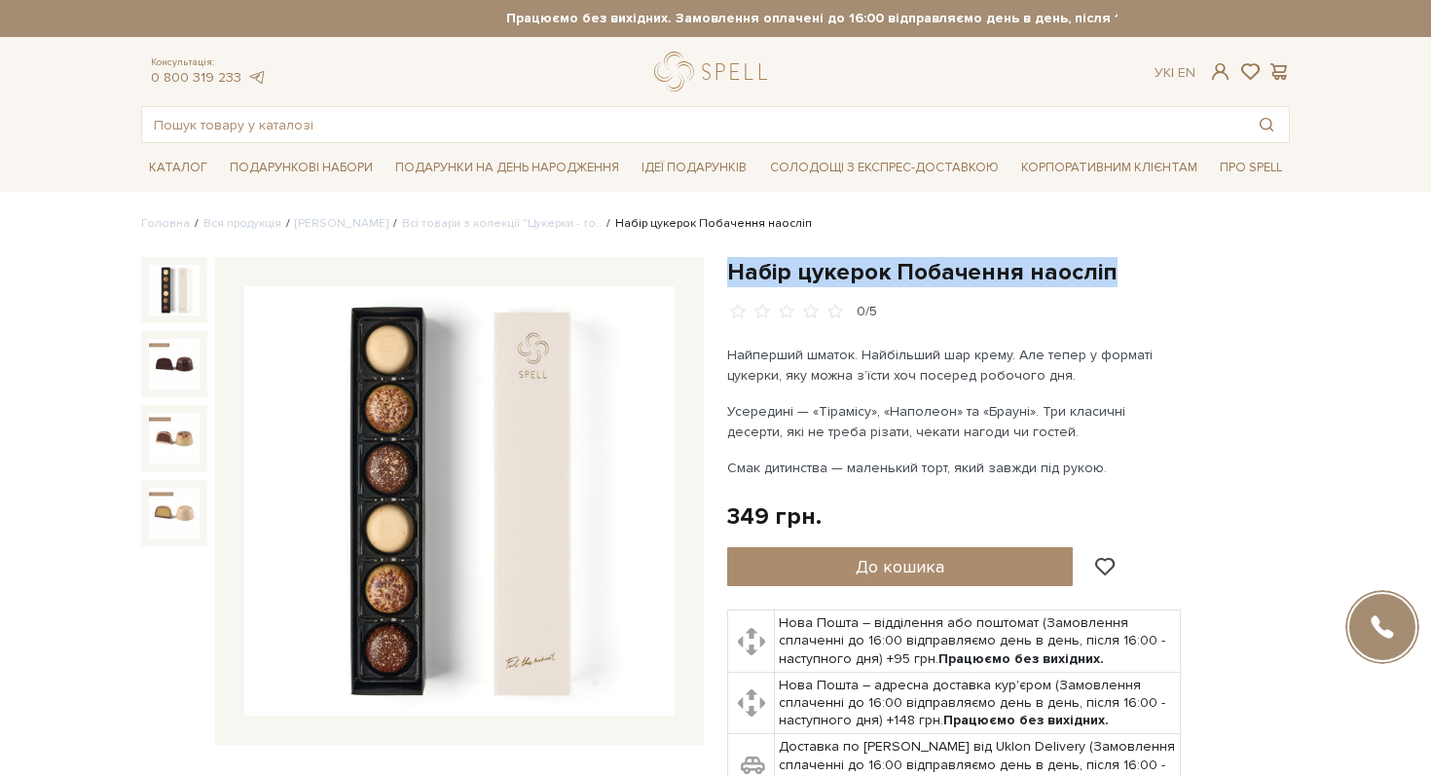
click at [883, 266] on h1 "Набір цукерок Побачення наосліп" at bounding box center [1008, 272] width 563 height 30
copy div "Набір цукерок Побачення наосліп"
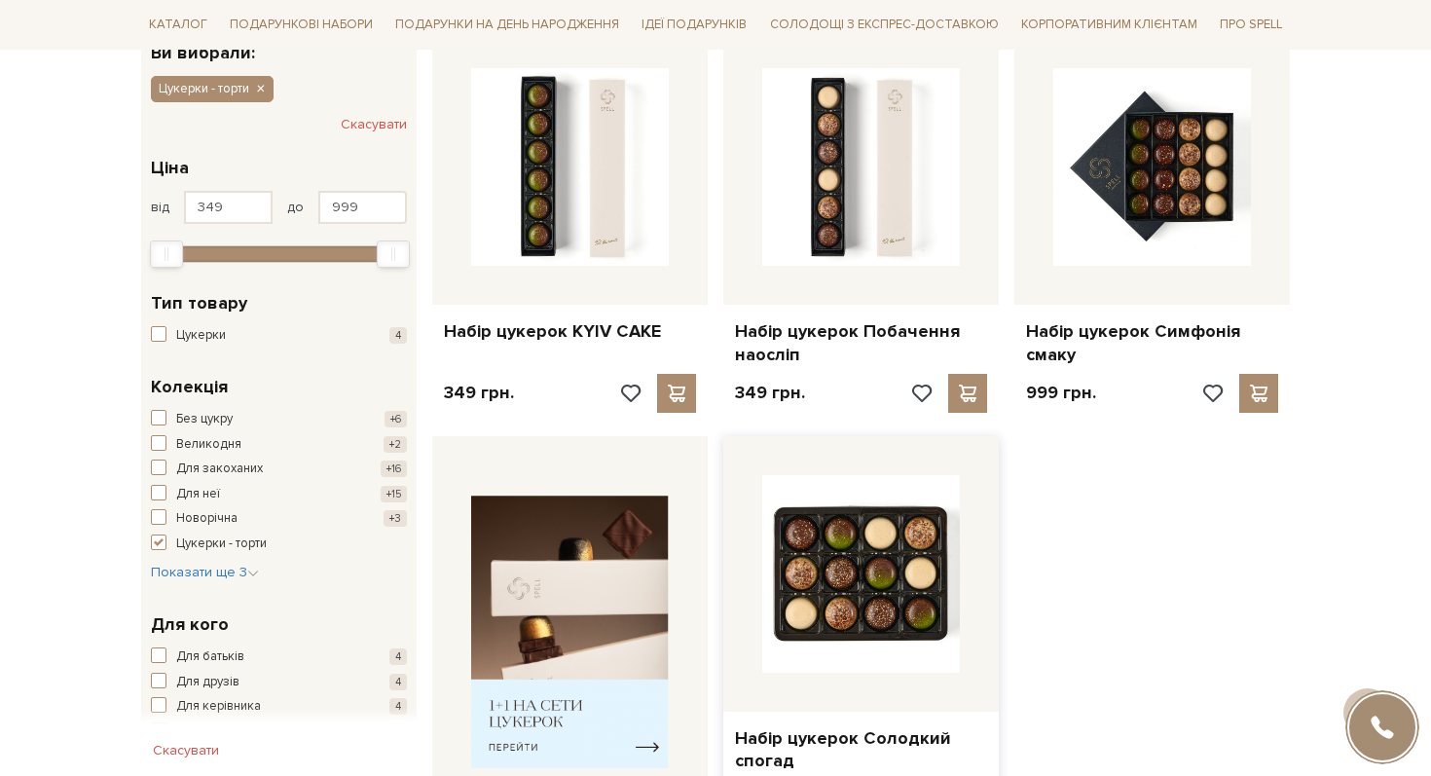
click at [814, 511] on img at bounding box center [861, 574] width 198 height 198
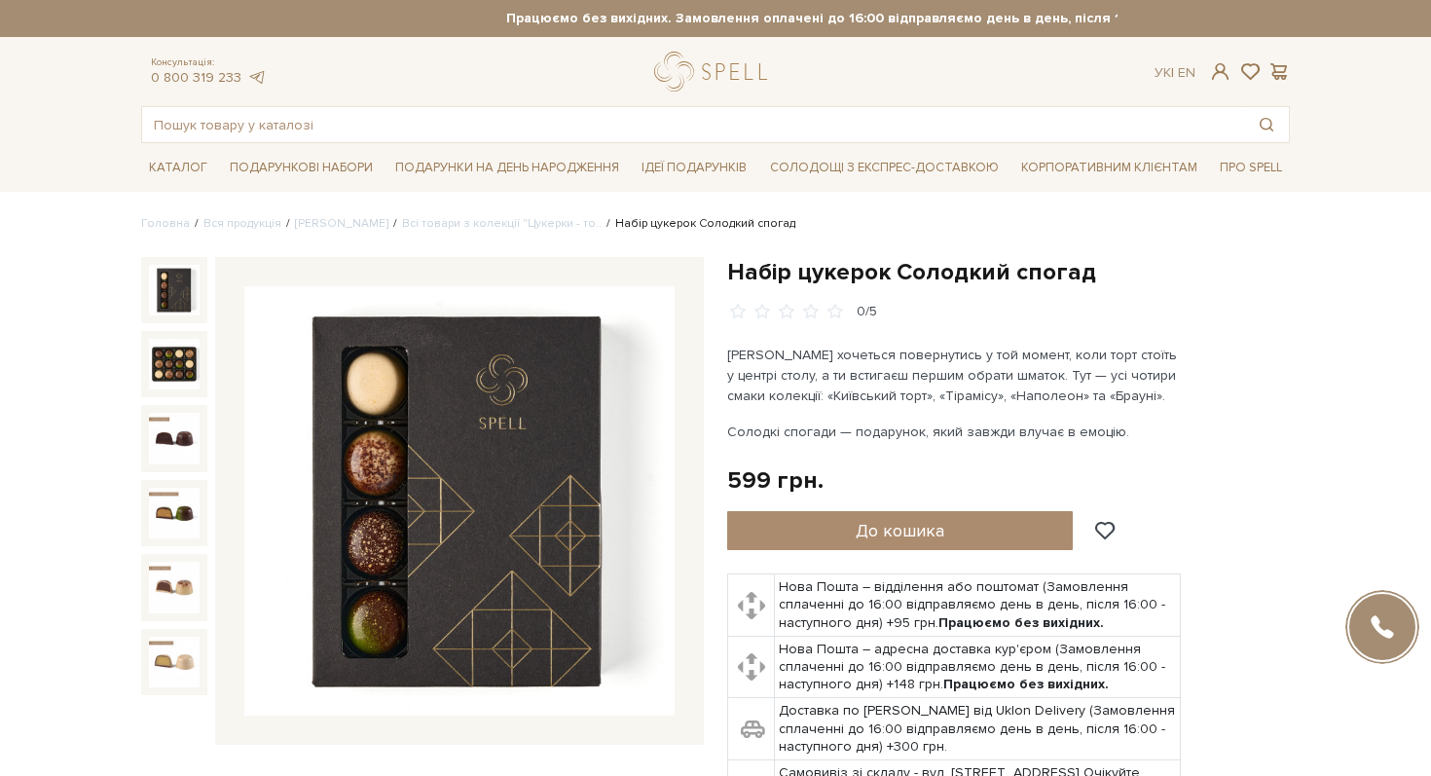
click at [870, 257] on h1 "Набір цукерок Солодкий спогад" at bounding box center [1008, 272] width 563 height 30
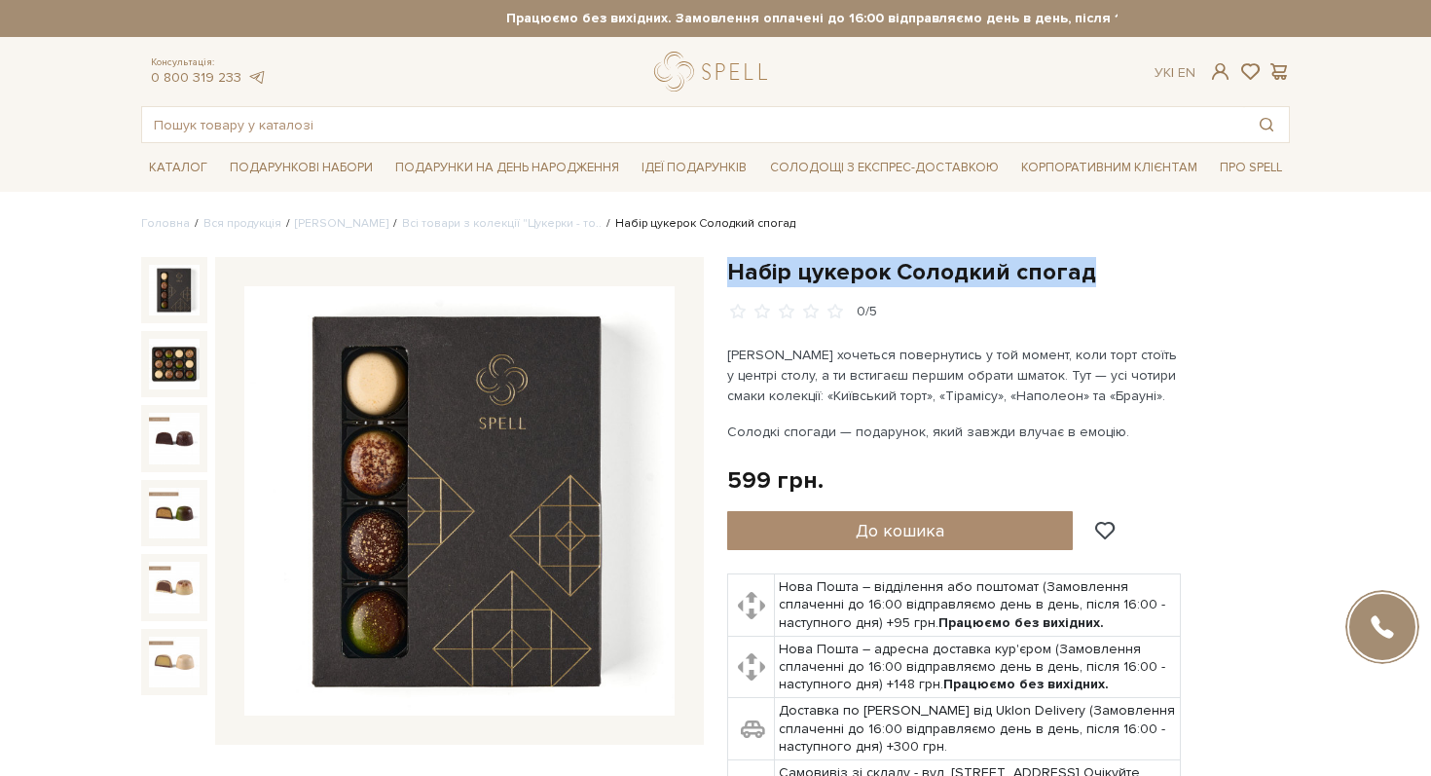
click at [870, 257] on h1 "Набір цукерок Солодкий спогад" at bounding box center [1008, 272] width 563 height 30
copy div "Набір цукерок Солодкий спогад"
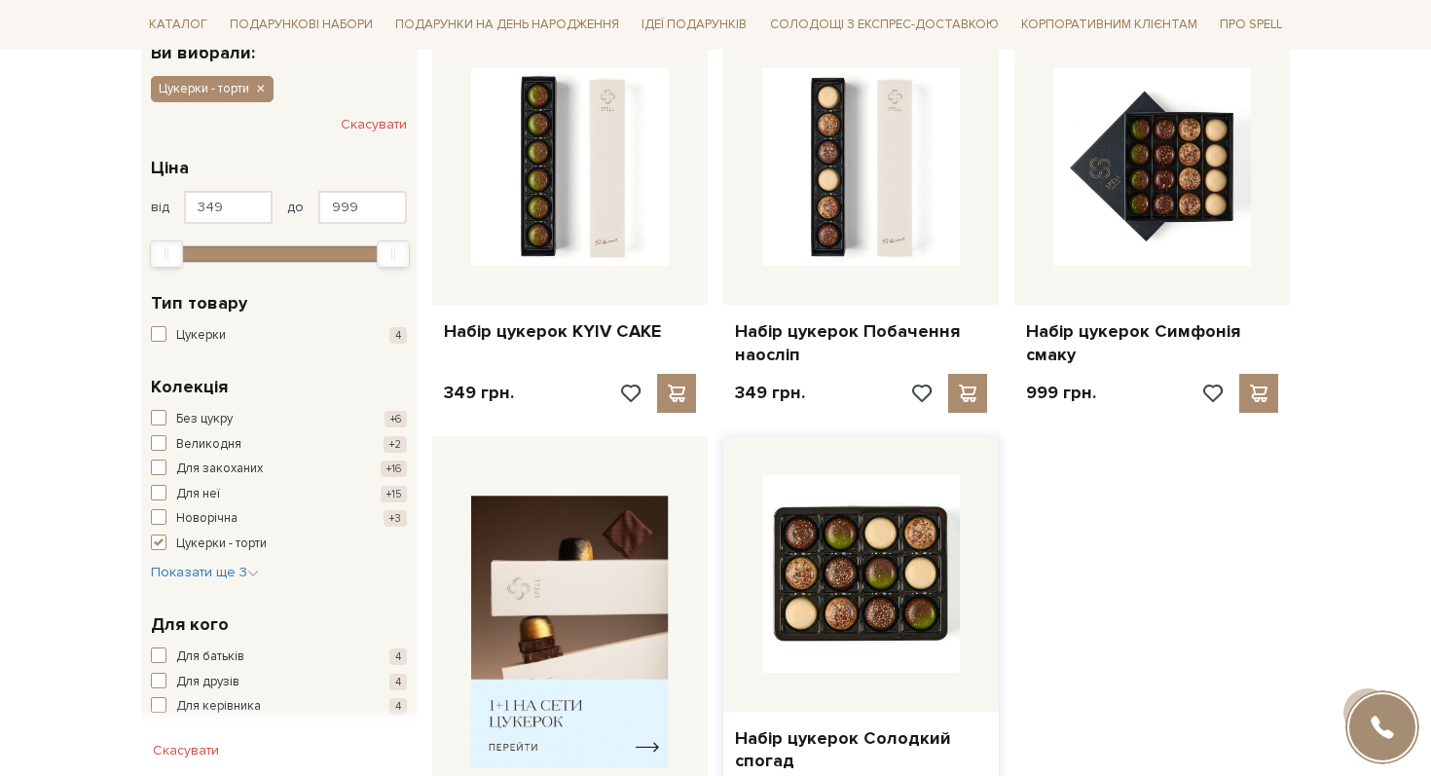
scroll to position [490, 0]
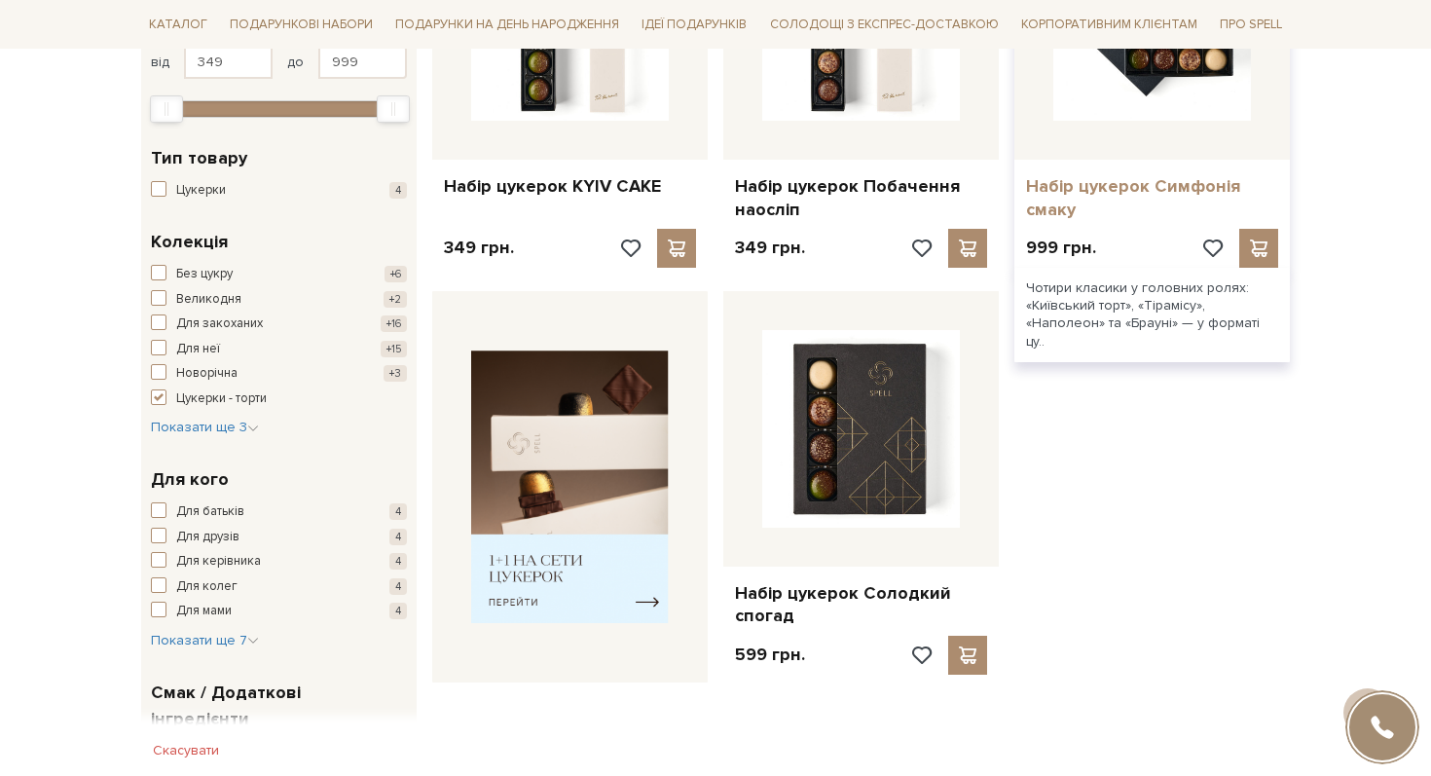
click at [1124, 186] on link "Набір цукерок Симфонія смаку" at bounding box center [1152, 198] width 252 height 46
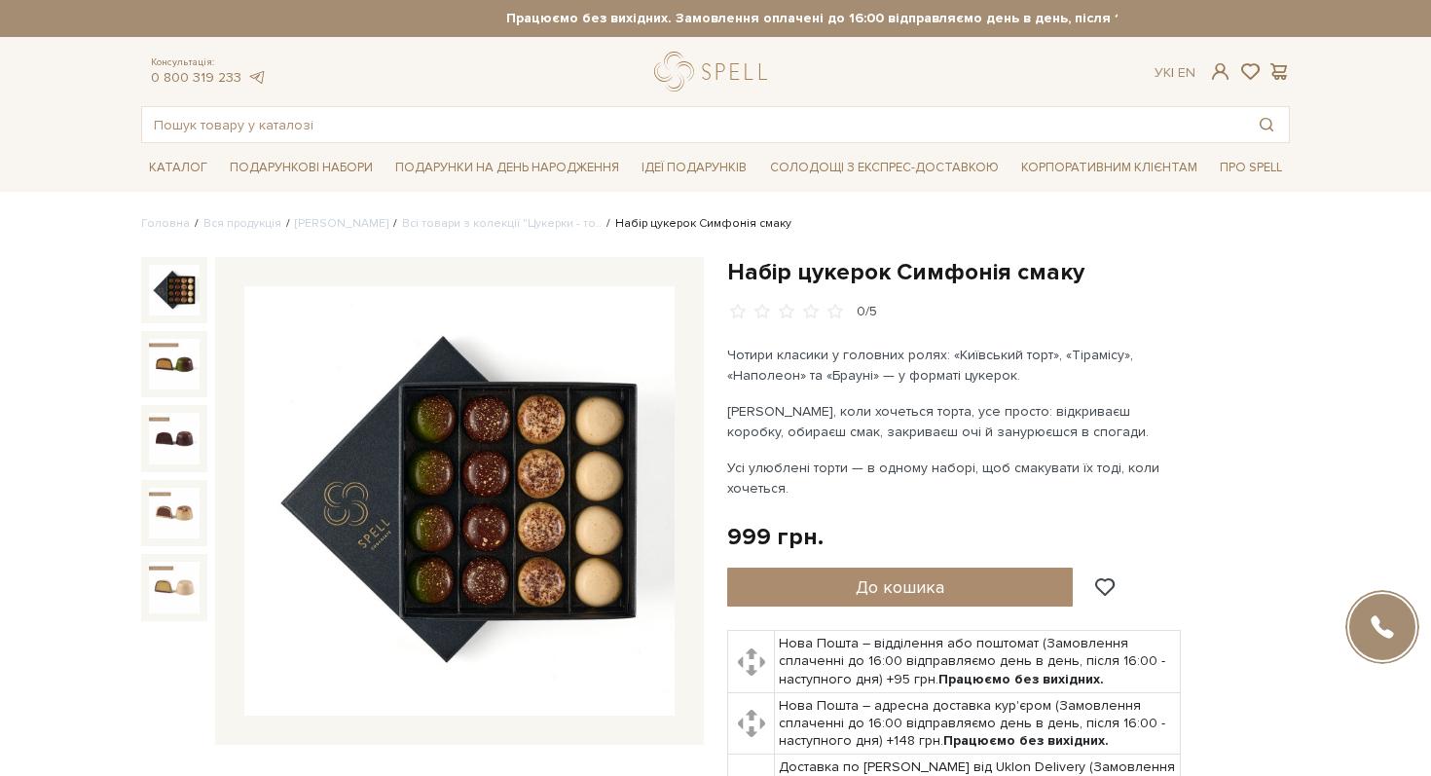
click at [860, 267] on h1 "Набір цукерок Симфонія смаку" at bounding box center [1008, 272] width 563 height 30
copy div "Набір цукерок Симфонія смаку"
